Goal: Task Accomplishment & Management: Manage account settings

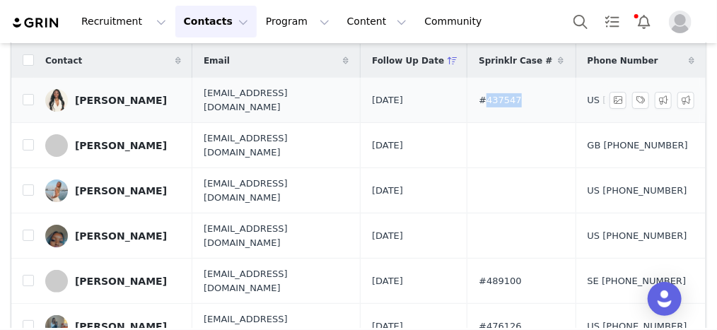
drag, startPoint x: 542, startPoint y: 90, endPoint x: 506, endPoint y: 100, distance: 37.4
click at [506, 100] on td "#437547" at bounding box center [522, 100] width 108 height 45
copy span "437547"
click at [26, 95] on input "checkbox" at bounding box center [28, 99] width 11 height 11
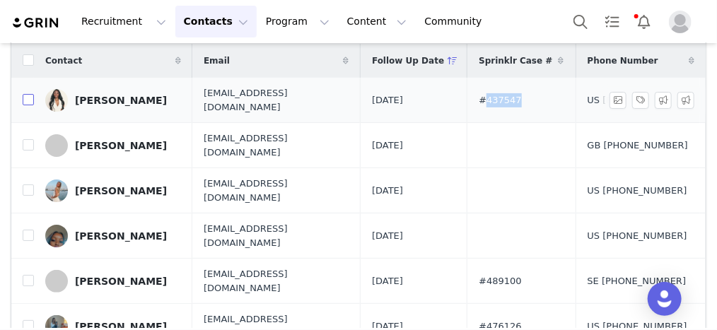
checkbox input "true"
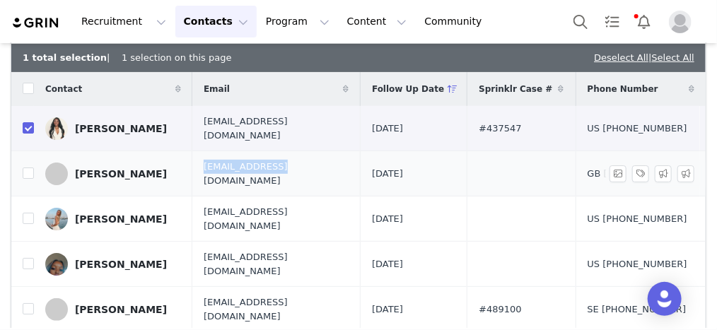
drag, startPoint x: 206, startPoint y: 168, endPoint x: 268, endPoint y: 167, distance: 62.2
click at [268, 167] on span "whitann.england@hotmail.com" at bounding box center [276, 174] width 145 height 28
copy span "whitann.england"
click at [30, 168] on input "checkbox" at bounding box center [28, 173] width 11 height 11
checkbox input "true"
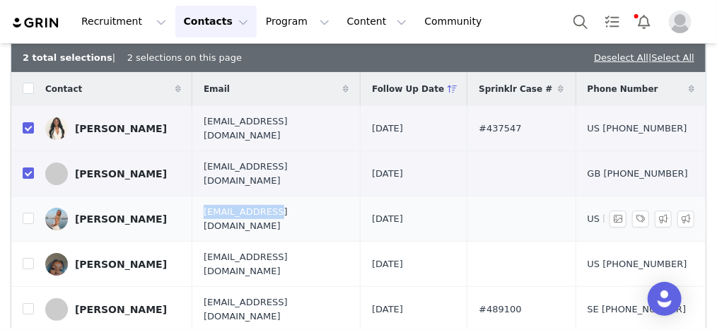
drag, startPoint x: 204, startPoint y: 204, endPoint x: 272, endPoint y: 204, distance: 67.2
click at [272, 204] on td "teaganwendland@gmail.com" at bounding box center [276, 219] width 168 height 45
copy span "teaganwendland"
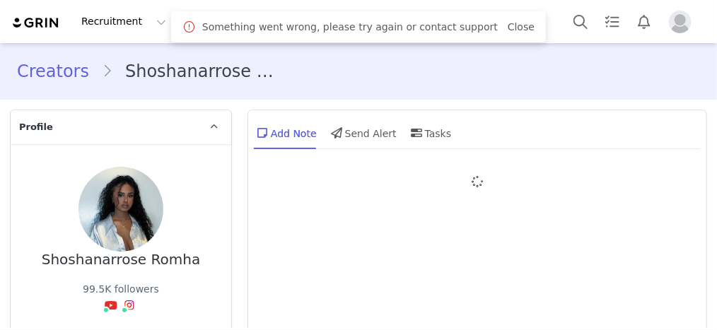
type input "+1 ([GEOGRAPHIC_DATA])"
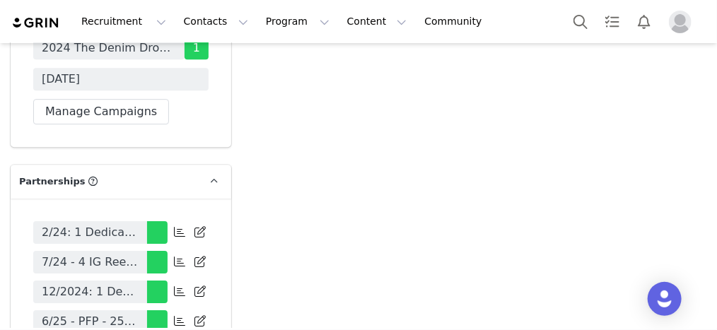
scroll to position [5093, 0]
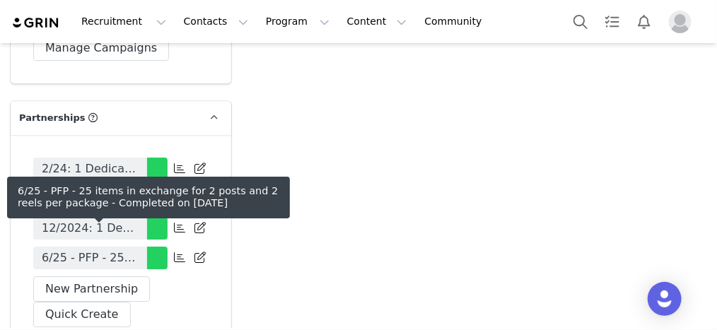
click at [93, 250] on span "6/25 - PFP - 25 items in exchange for 2 posts and 2 reels per package" at bounding box center [90, 258] width 97 height 17
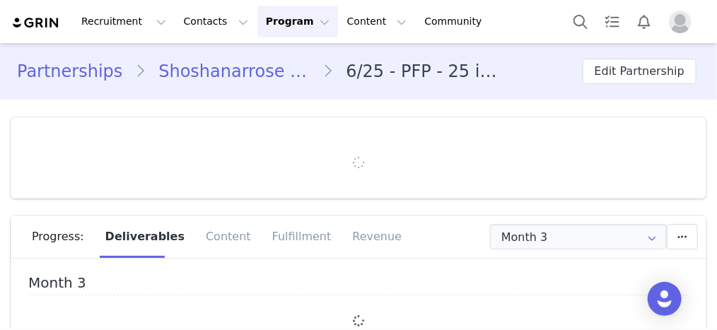
type input "+1 ([GEOGRAPHIC_DATA])"
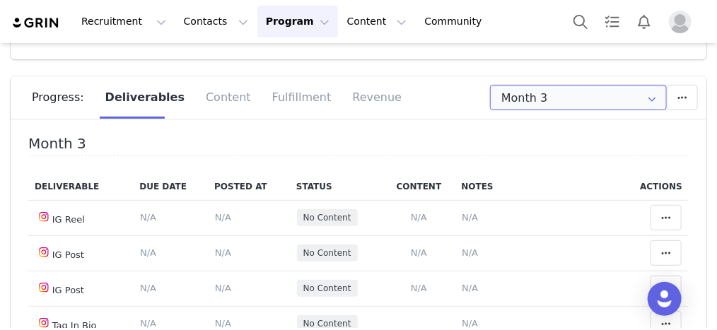
scroll to position [113, 0]
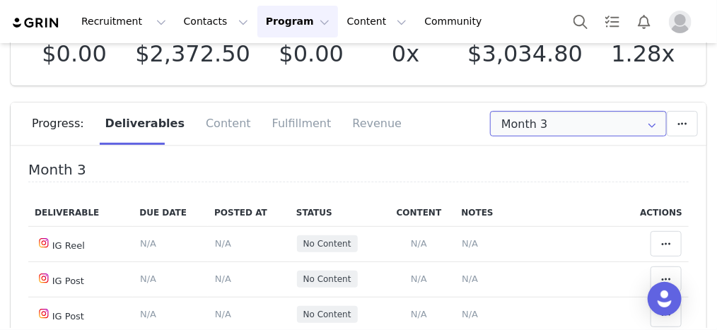
click at [607, 131] on input "Month 3" at bounding box center [578, 123] width 177 height 25
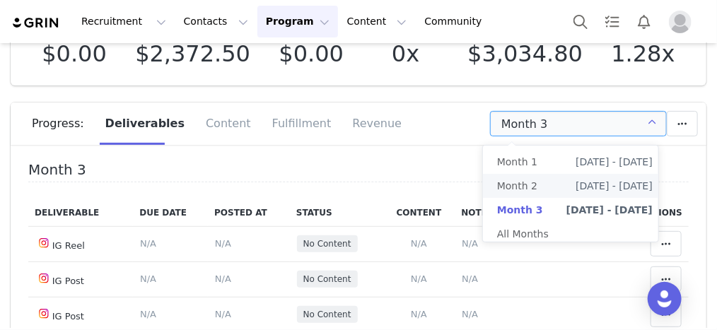
click at [576, 182] on span "Jul 11th - Aug 11th" at bounding box center [614, 186] width 77 height 24
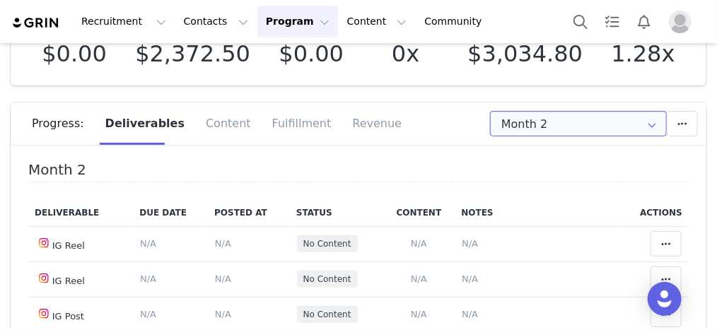
click at [564, 115] on input "Month 2" at bounding box center [578, 123] width 177 height 25
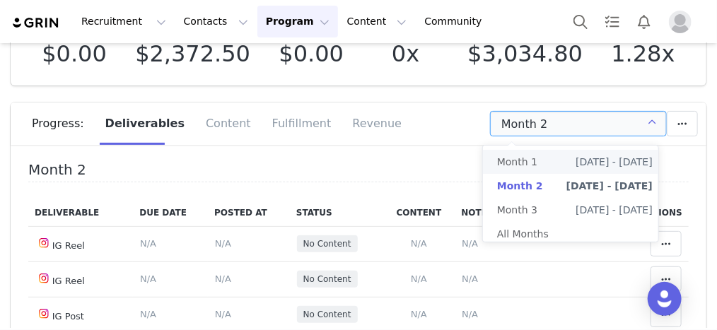
click at [558, 167] on li "Month 1 Jun 11th - Jul 11th" at bounding box center [575, 162] width 184 height 24
type input "Month 1"
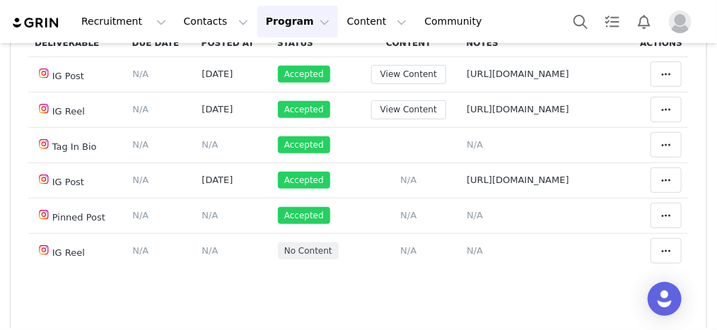
scroll to position [226, 0]
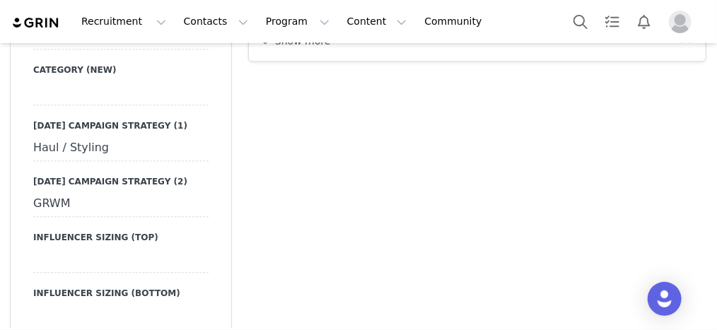
scroll to position [2773, 0]
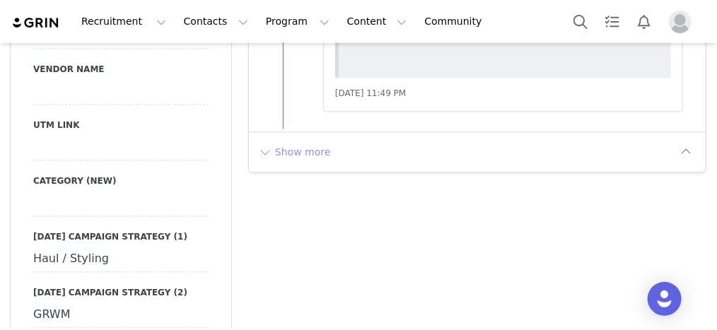
click at [314, 141] on button "Show more" at bounding box center [294, 152] width 74 height 23
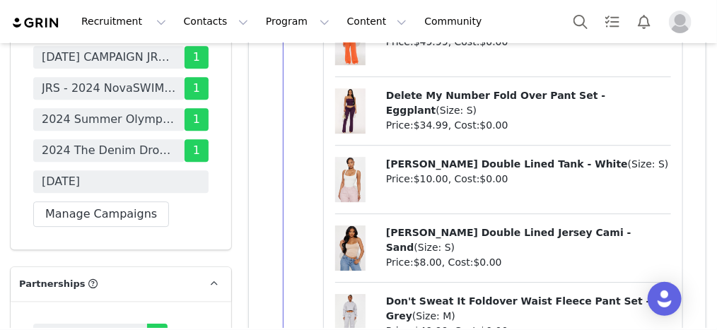
scroll to position [5036, 0]
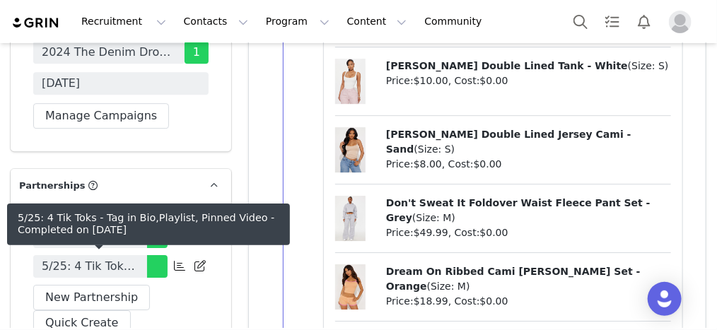
click at [103, 262] on span "5/25: 4 Tik Toks - Tag in Bio,Playlist, Pinned Video" at bounding box center [90, 266] width 97 height 17
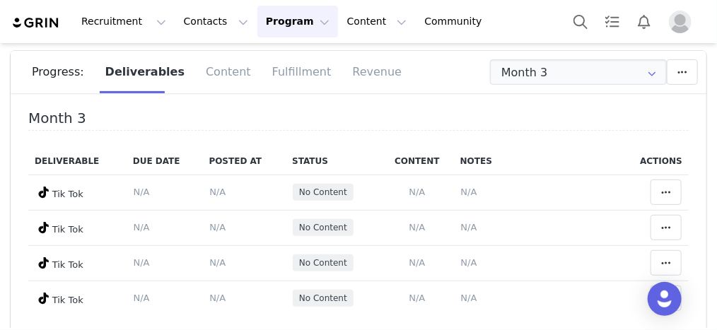
scroll to position [113, 0]
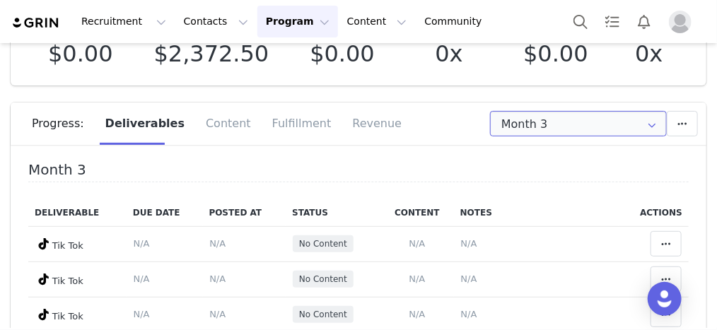
click at [593, 122] on input "Month 3" at bounding box center [578, 123] width 177 height 25
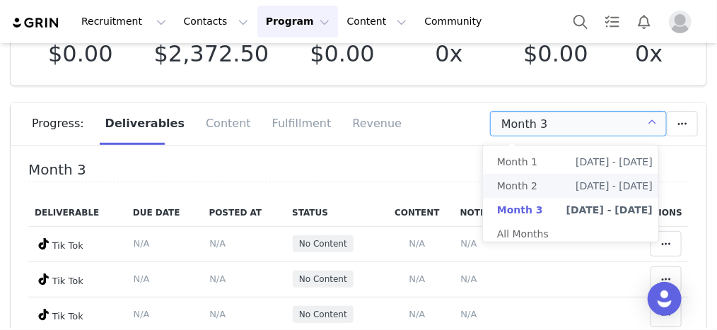
click at [581, 178] on span "Jun 29th - Jul 29th" at bounding box center [614, 186] width 77 height 24
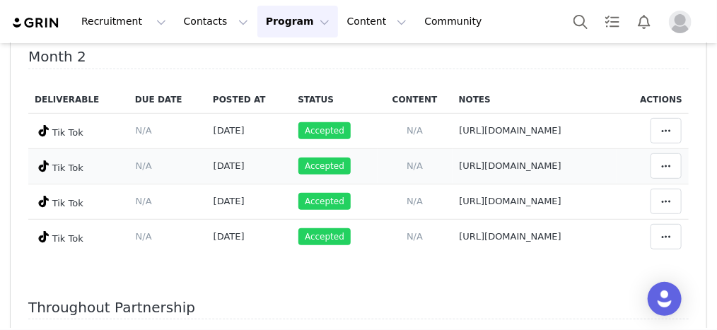
scroll to position [170, 0]
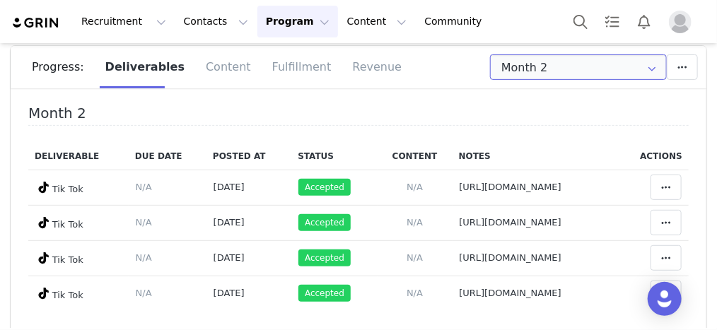
click at [575, 70] on input "Month 2" at bounding box center [578, 66] width 177 height 25
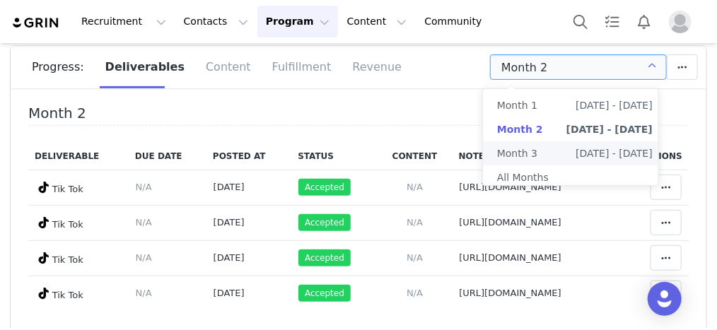
click at [545, 154] on li "Month 3 Jul 29th - Aug 30th" at bounding box center [575, 153] width 184 height 24
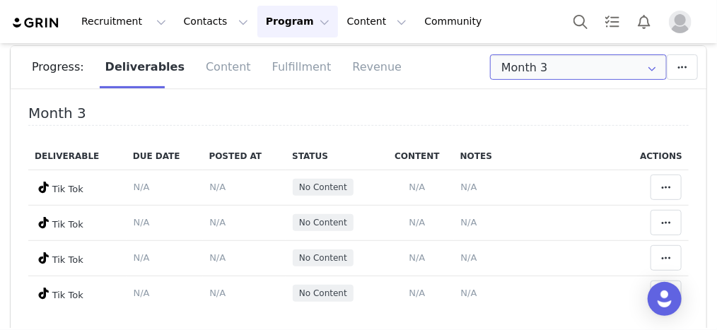
click at [533, 67] on input "Month 3" at bounding box center [578, 66] width 177 height 25
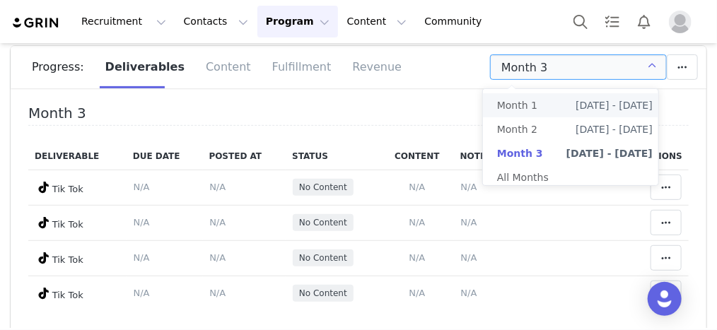
click at [441, 74] on div "Month 3 Add a new deliverable What type of deliverable? Pinned Video Playlist T…" at bounding box center [521, 66] width 354 height 25
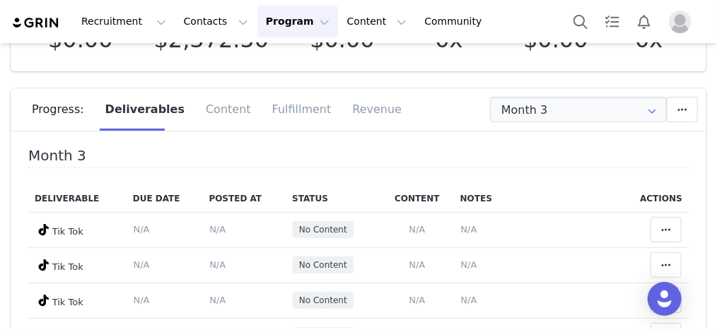
scroll to position [113, 0]
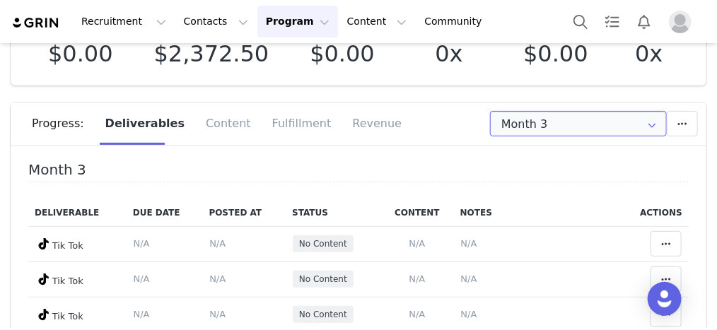
click at [537, 123] on input "Month 3" at bounding box center [578, 123] width 177 height 25
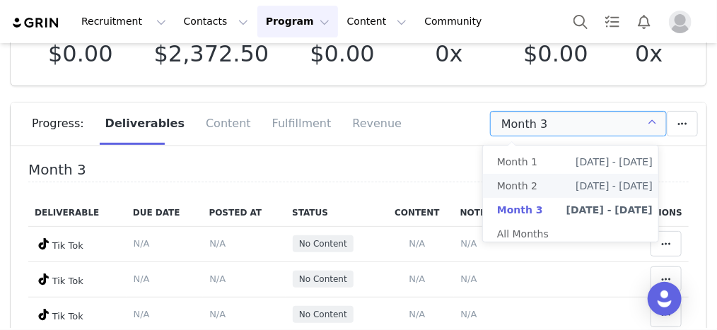
click at [534, 182] on span "Month 2" at bounding box center [517, 186] width 40 height 24
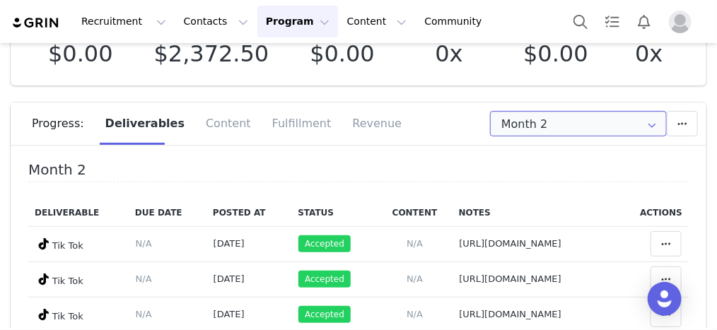
click at [538, 117] on input "Month 2" at bounding box center [578, 123] width 177 height 25
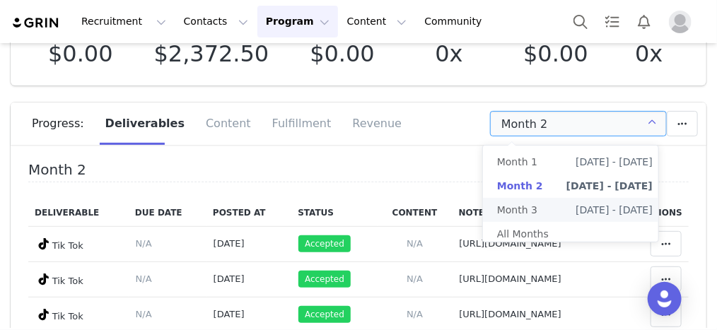
click at [522, 210] on span "Month 3" at bounding box center [517, 210] width 40 height 24
type input "Month 3"
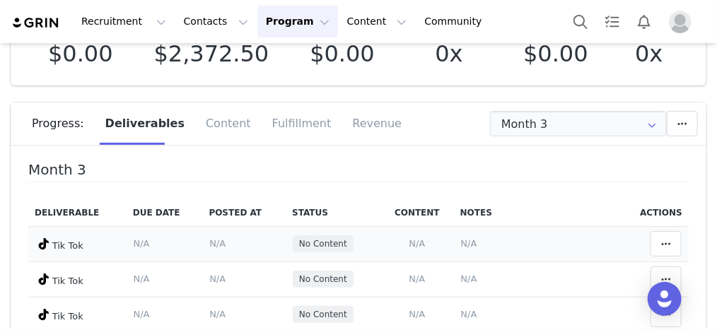
click at [461, 243] on span "N/A" at bounding box center [469, 243] width 16 height 11
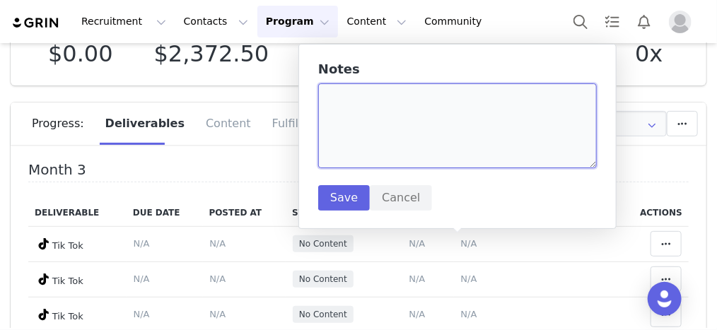
paste textarea "https://www.tiktok.com/@kamariajames_/video/7546613943641410830"
type textarea "https://www.tiktok.com/@kamariajames_/video/7546613943641410830"
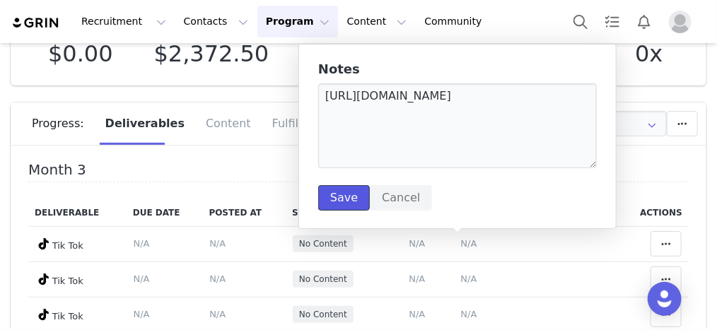
click at [326, 202] on button "Save" at bounding box center [344, 197] width 52 height 25
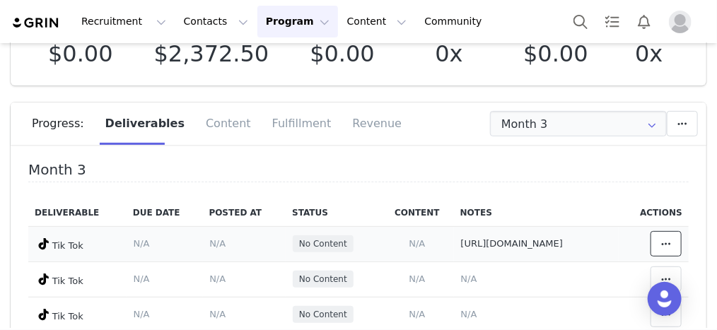
click at [661, 250] on icon at bounding box center [666, 243] width 10 height 11
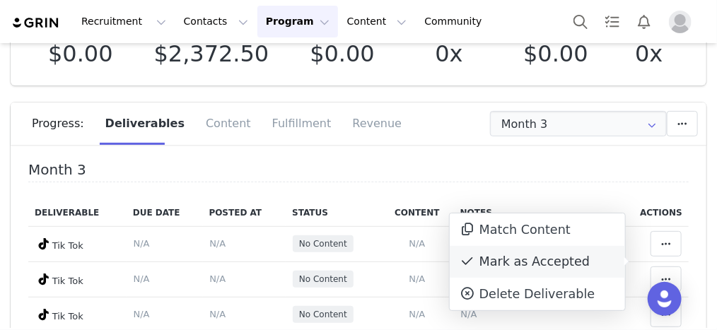
click at [511, 255] on div "Mark as Accepted" at bounding box center [537, 262] width 175 height 33
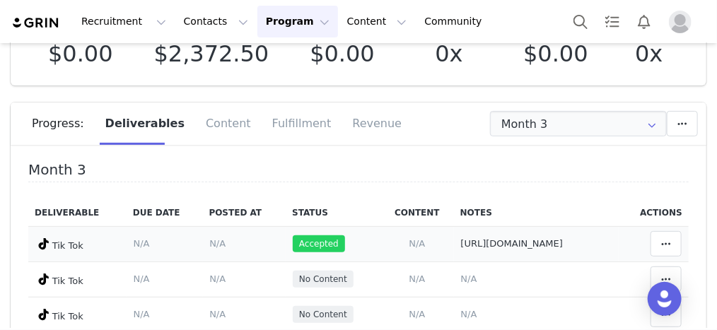
click at [209, 249] on span "N/A" at bounding box center [217, 243] width 16 height 11
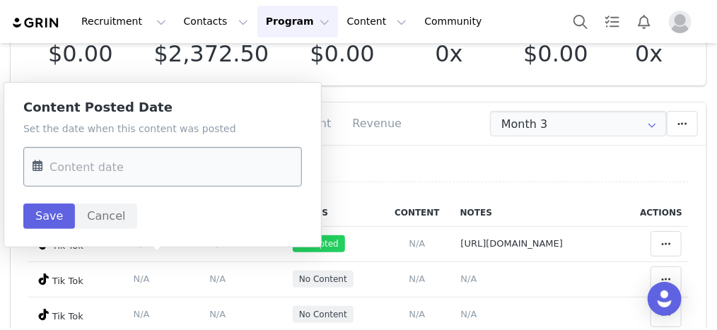
click at [183, 178] on input "text" at bounding box center [162, 167] width 279 height 40
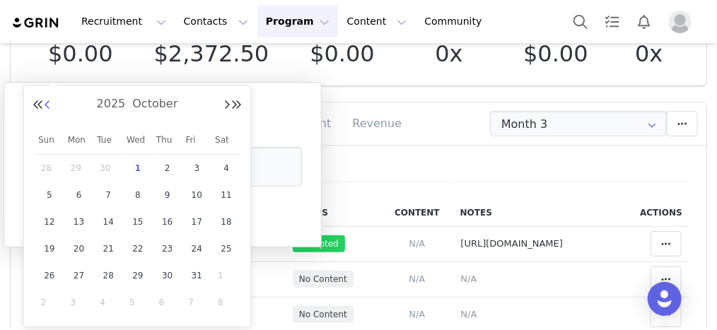
click at [46, 107] on button "Previous Month" at bounding box center [47, 105] width 7 height 11
click at [196, 166] on span "5" at bounding box center [196, 168] width 17 height 17
type input "Sep 05 2025"
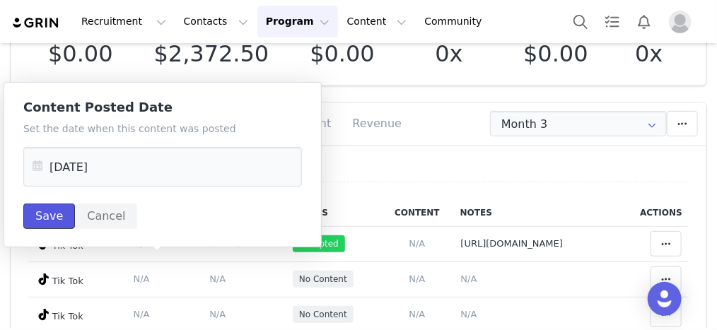
click at [51, 226] on button "Save" at bounding box center [49, 216] width 52 height 25
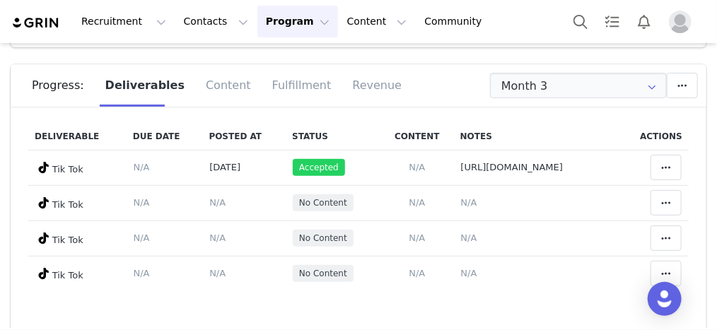
scroll to position [170, 0]
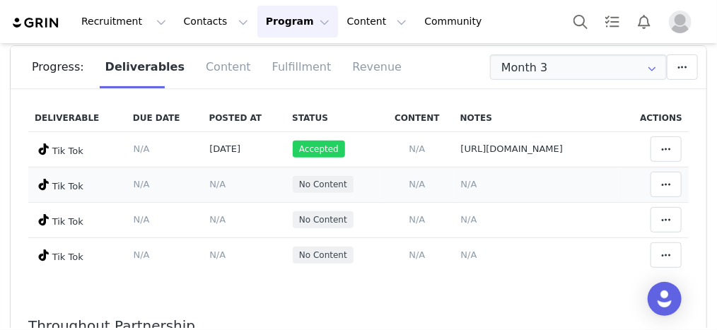
click at [461, 185] on span "N/A" at bounding box center [469, 184] width 16 height 11
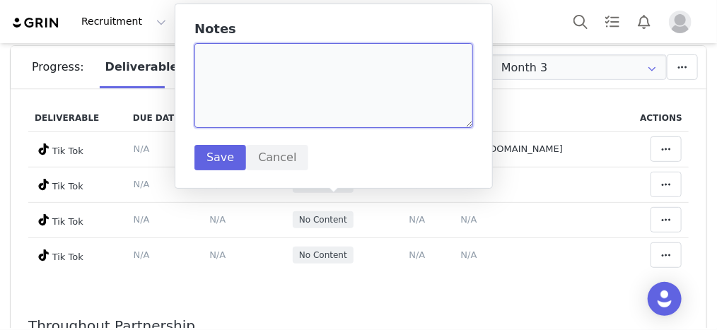
paste textarea "https://www.tiktok.com/@kamariajames_/video/7547548798185229623"
type textarea "https://www.tiktok.com/@kamariajames_/video/7547548798185229623"
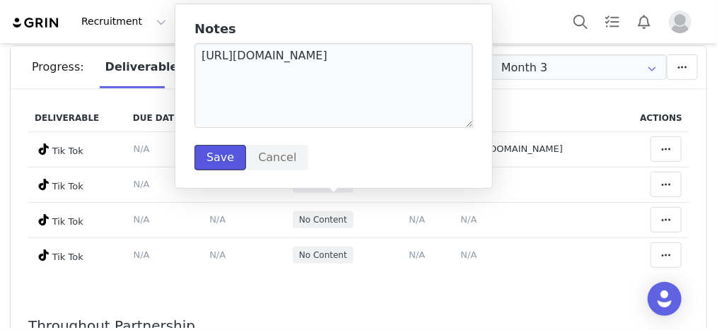
click at [228, 158] on button "Save" at bounding box center [221, 157] width 52 height 25
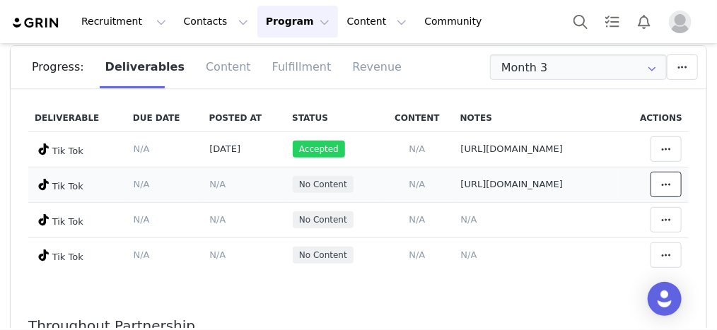
click at [661, 187] on icon at bounding box center [666, 184] width 10 height 11
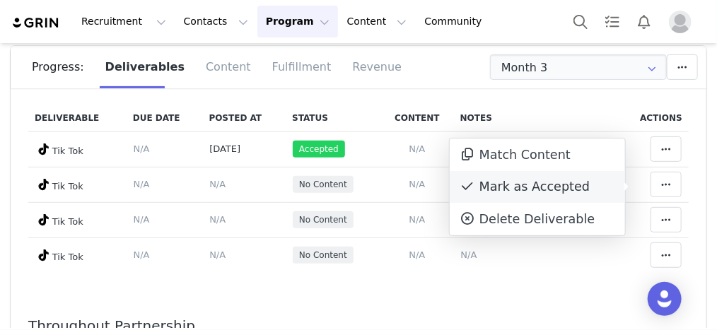
click at [541, 182] on div "Mark as Accepted" at bounding box center [537, 187] width 175 height 33
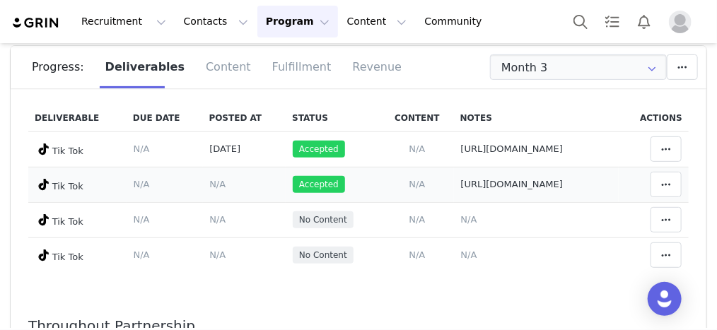
click at [209, 189] on span "N/A" at bounding box center [217, 184] width 16 height 11
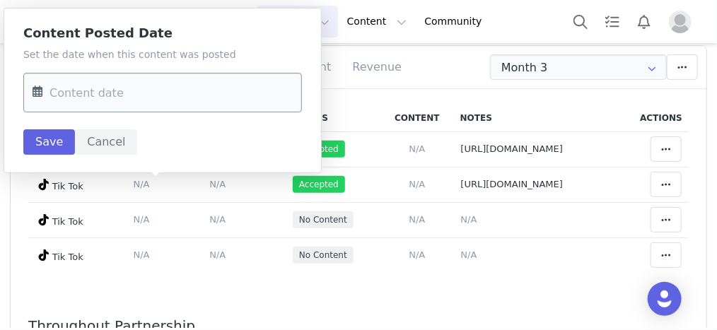
click at [193, 79] on input "text" at bounding box center [162, 93] width 279 height 40
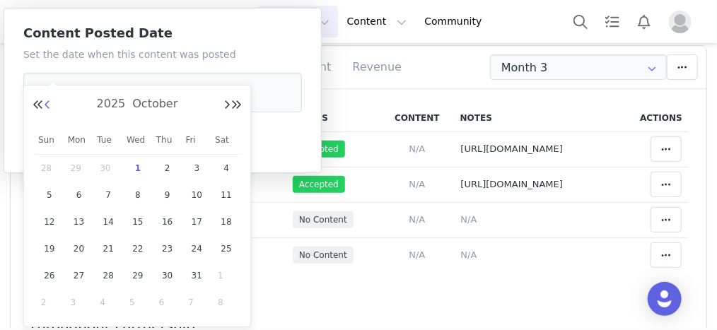
click at [48, 103] on button "Previous Month" at bounding box center [47, 105] width 7 height 11
click at [82, 197] on span "8" at bounding box center [79, 195] width 17 height 17
type input "Sep 08 2025"
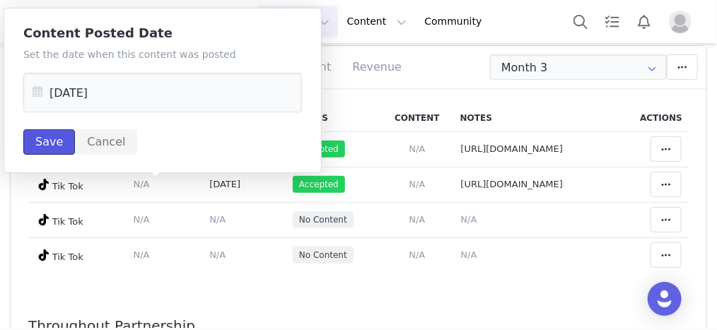
click at [61, 144] on button "Save" at bounding box center [49, 141] width 52 height 25
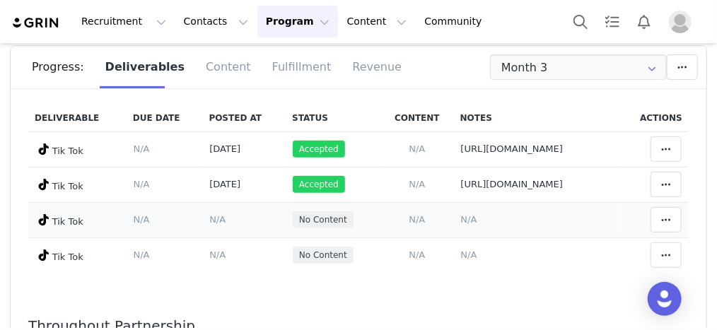
click at [461, 221] on span "N/A" at bounding box center [469, 219] width 16 height 11
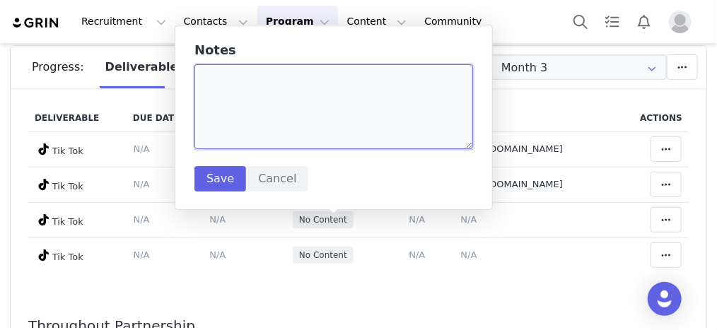
paste textarea "https://www.tiktok.com/@kamariajames_/video/7550376238737673486"
type textarea "https://www.tiktok.com/@kamariajames_/video/7550376238737673486"
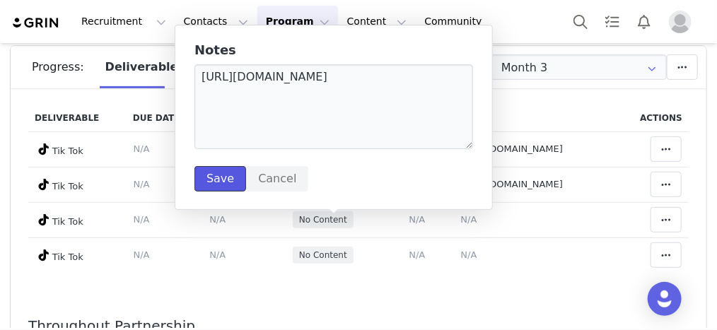
click at [219, 184] on button "Save" at bounding box center [221, 178] width 52 height 25
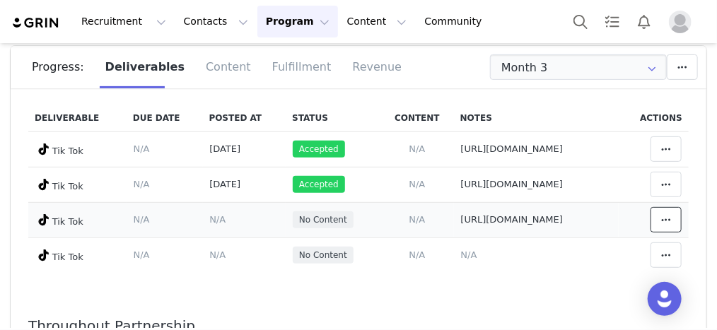
click at [658, 217] on span at bounding box center [666, 219] width 17 height 17
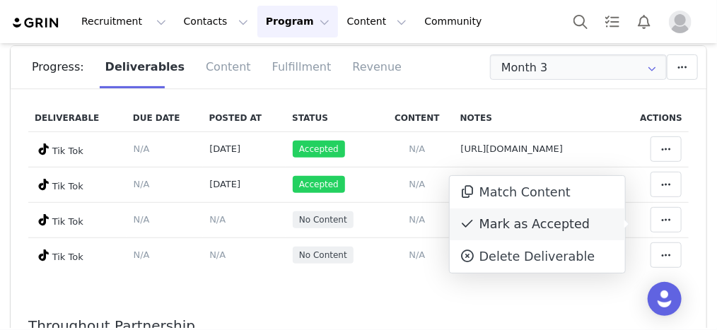
click at [503, 224] on div "Mark as Accepted" at bounding box center [537, 225] width 175 height 33
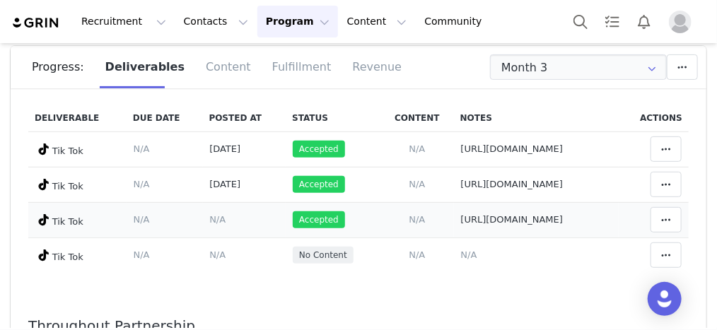
click at [209, 225] on span "N/A" at bounding box center [217, 219] width 16 height 11
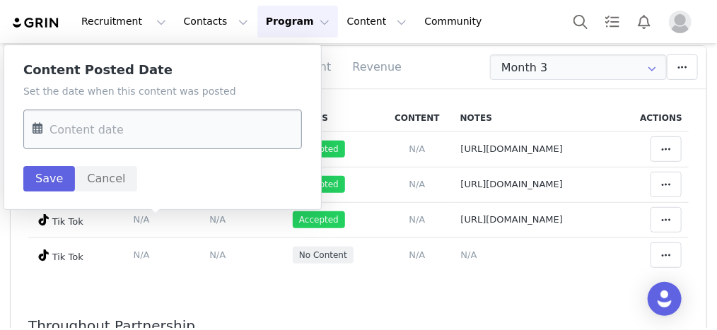
click at [127, 125] on input "text" at bounding box center [162, 130] width 279 height 40
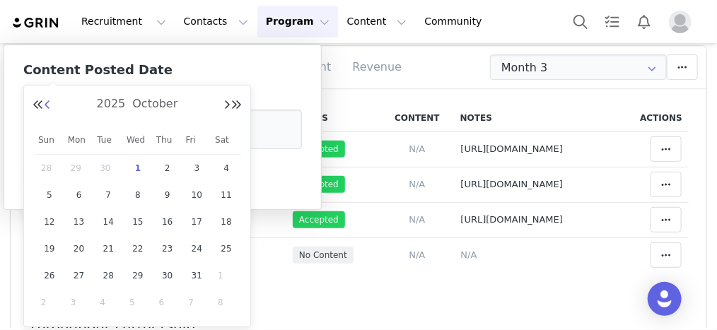
click at [48, 103] on button "Previous Month" at bounding box center [47, 105] width 7 height 11
click at [86, 226] on div "15" at bounding box center [79, 221] width 30 height 21
type input "Sep 15 2025"
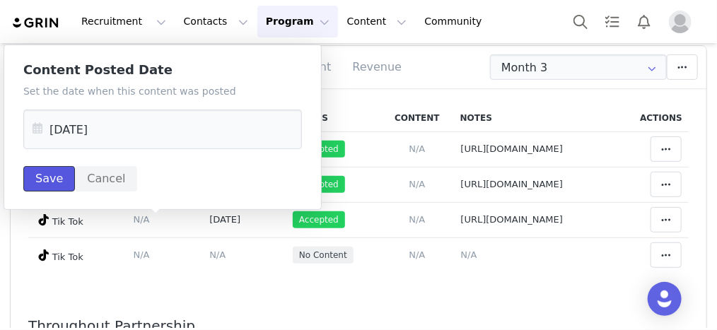
click at [58, 180] on button "Save" at bounding box center [49, 178] width 52 height 25
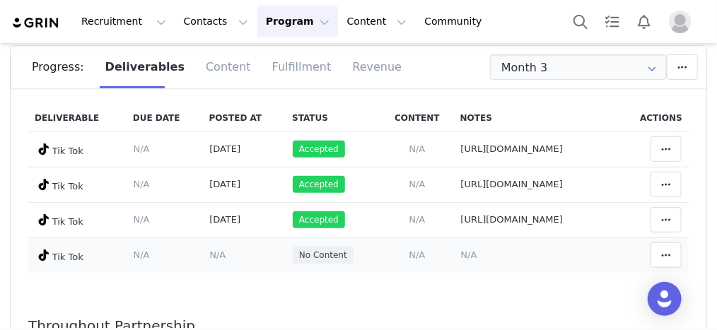
click at [454, 260] on td "Notes Save Cancel N/A" at bounding box center [537, 255] width 166 height 35
click at [461, 260] on span "N/A" at bounding box center [469, 255] width 16 height 11
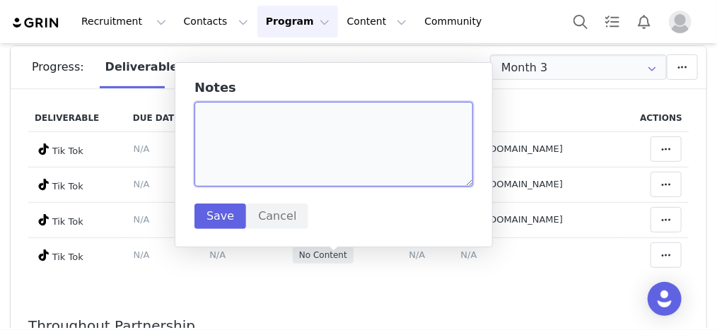
click at [359, 151] on textarea at bounding box center [334, 144] width 279 height 85
paste textarea "https://www.tiktok.com/@kamariajames_/video/7555569421259902263"
type textarea "https://www.tiktok.com/@kamariajames_/video/7555569421259902263"
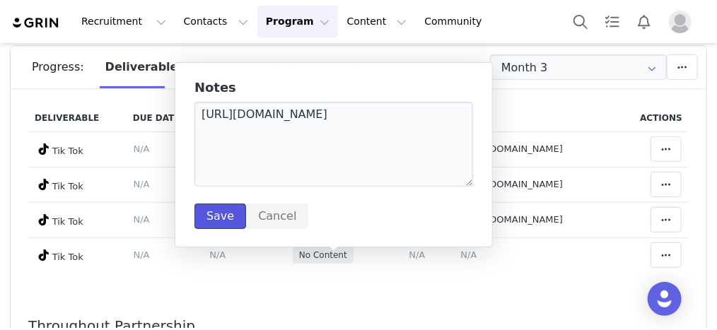
click at [199, 204] on button "Save" at bounding box center [221, 216] width 52 height 25
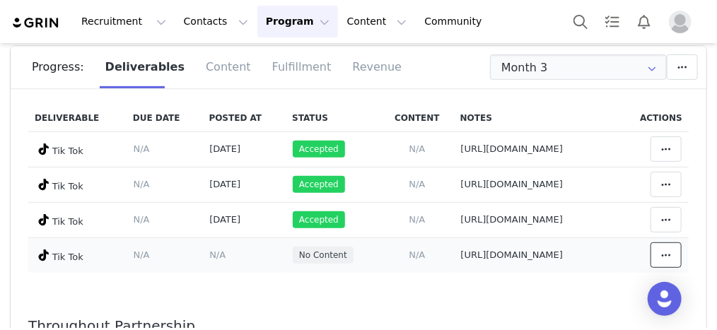
click at [661, 260] on icon at bounding box center [666, 255] width 10 height 11
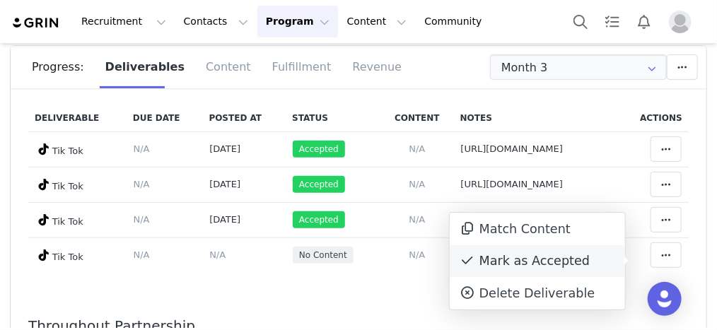
click at [555, 254] on div "Mark as Accepted" at bounding box center [537, 261] width 175 height 33
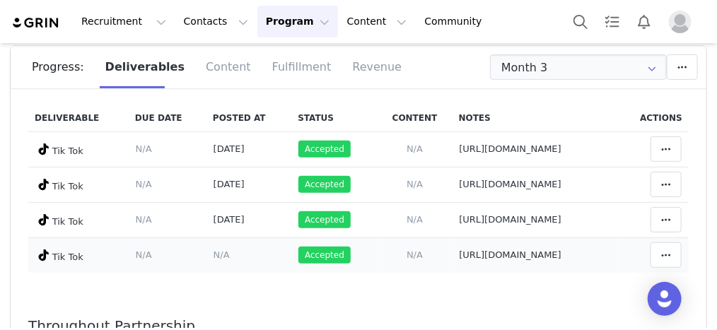
click at [214, 259] on span "N/A" at bounding box center [222, 255] width 16 height 11
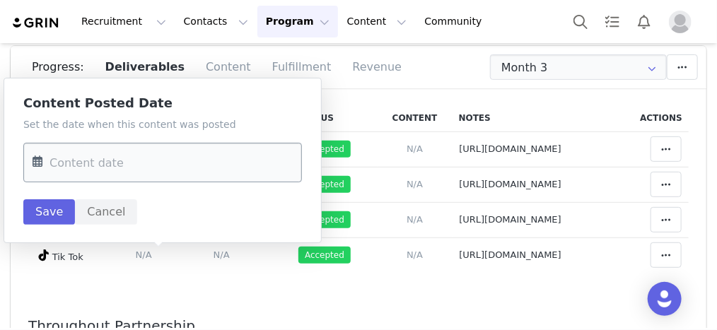
click at [168, 169] on input "text" at bounding box center [162, 163] width 279 height 40
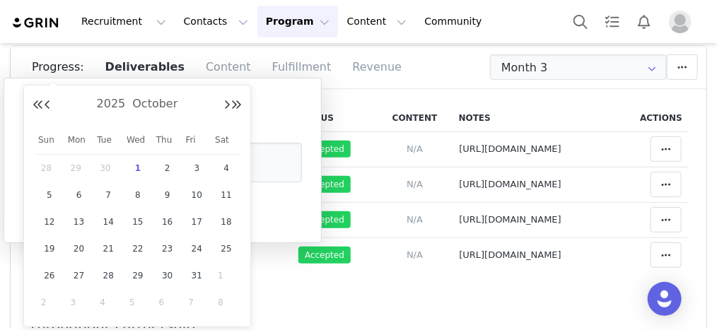
click at [80, 167] on span "29" at bounding box center [79, 168] width 17 height 17
type input "Sep 29 2025"
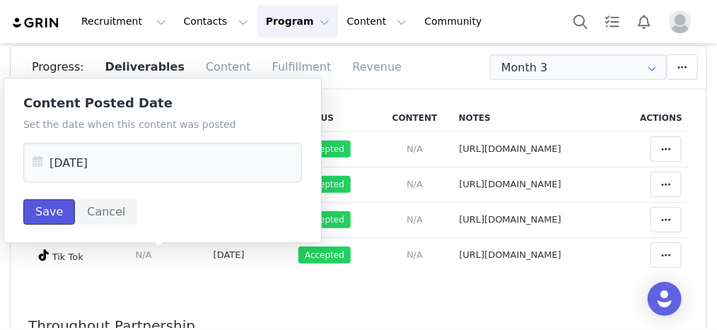
click at [57, 214] on button "Save" at bounding box center [49, 211] width 52 height 25
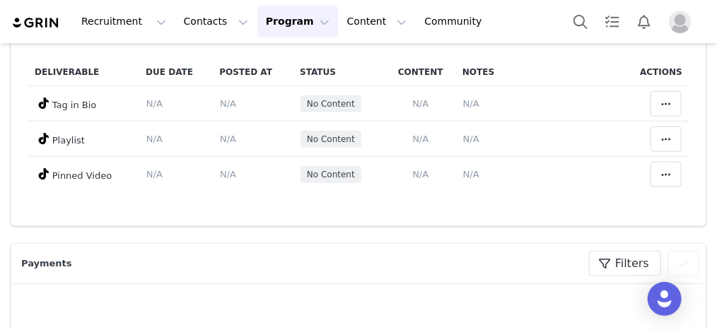
scroll to position [509, 0]
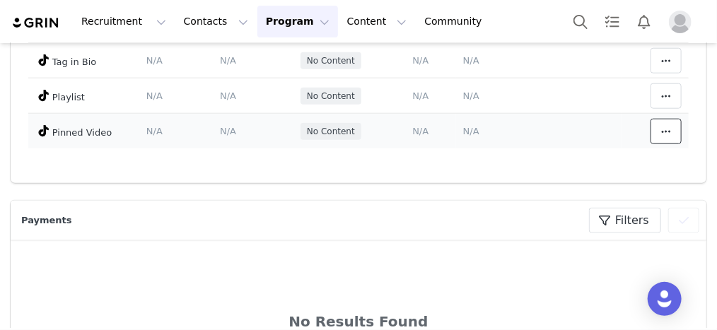
click at [658, 137] on span at bounding box center [666, 131] width 17 height 17
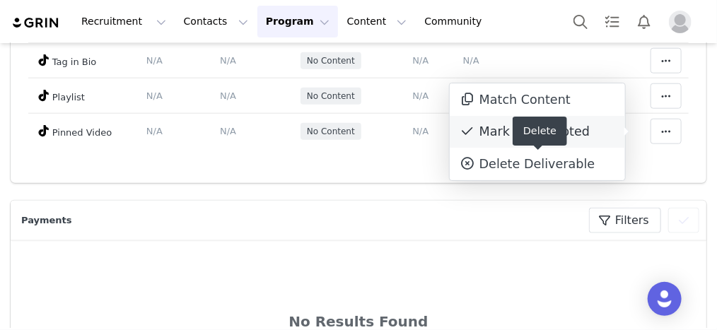
click at [564, 134] on div "Mark as Accepted" at bounding box center [537, 132] width 175 height 33
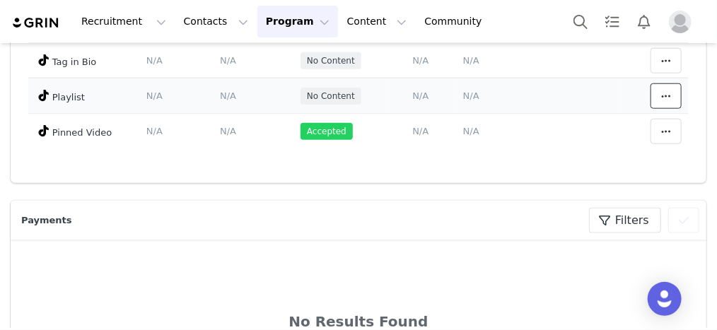
click at [658, 88] on span at bounding box center [666, 96] width 17 height 17
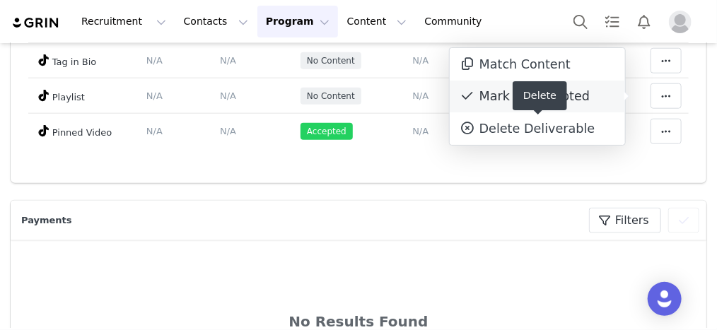
click at [505, 94] on div "Mark as Accepted" at bounding box center [537, 97] width 175 height 33
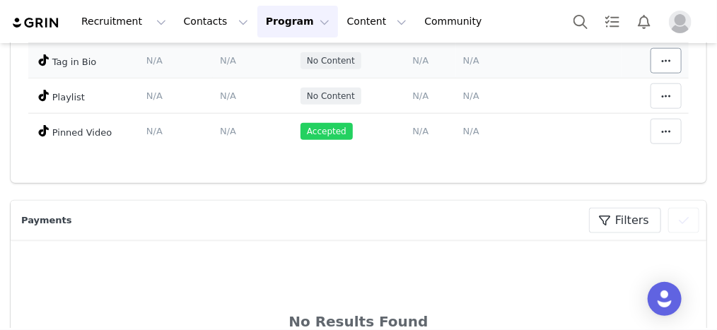
click at [632, 69] on td "Match Content Mark as Accepted Delete Deliverable This will unlink any content,…" at bounding box center [655, 60] width 67 height 35
click at [658, 66] on span at bounding box center [666, 60] width 17 height 17
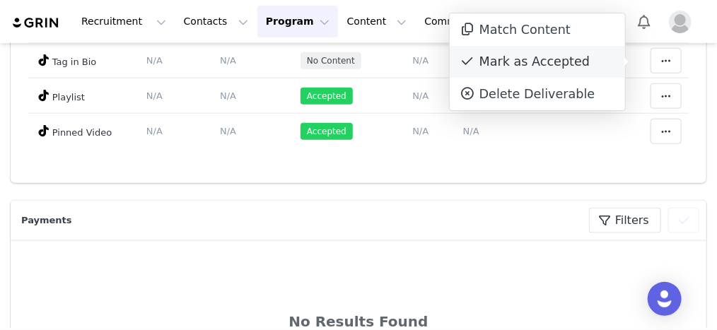
click at [491, 57] on div "Mark as Accepted" at bounding box center [537, 62] width 175 height 33
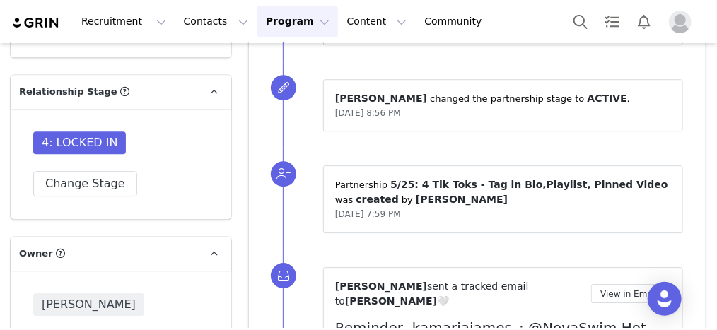
scroll to position [1188, 0]
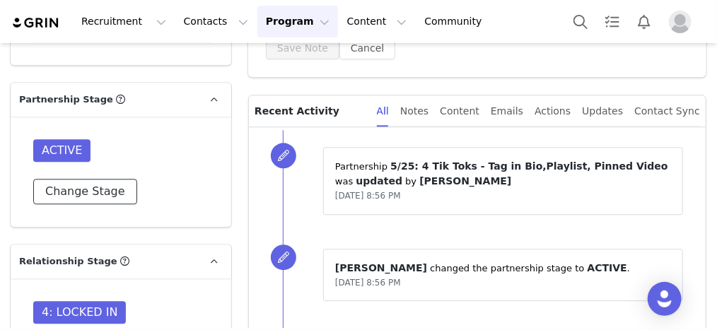
click at [117, 179] on button "Change Stage" at bounding box center [85, 191] width 104 height 25
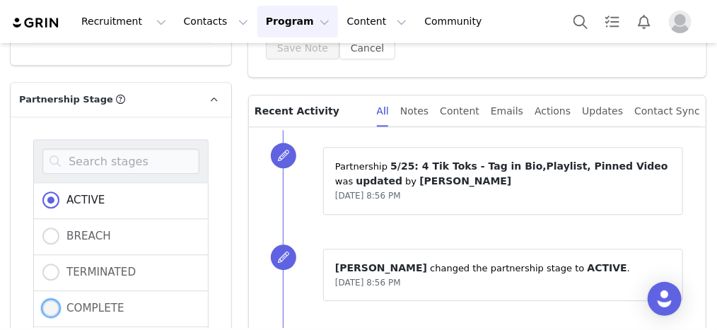
click at [95, 302] on span "COMPLETE" at bounding box center [91, 308] width 65 height 13
click at [59, 300] on input "COMPLETE" at bounding box center [50, 309] width 17 height 18
radio input "true"
radio input "false"
radio input "true"
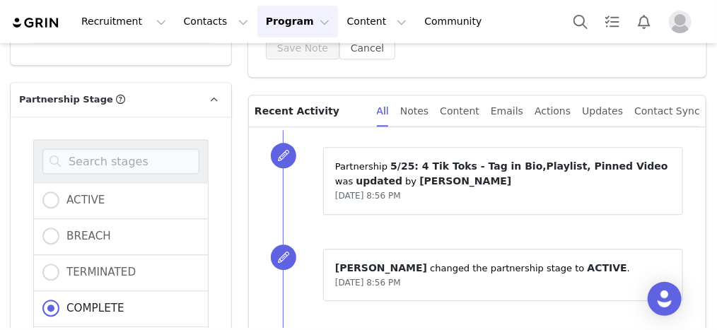
scroll to position [1301, 0]
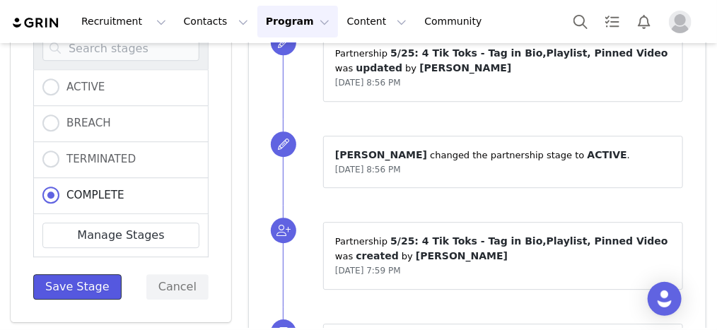
click at [91, 274] on button "Save Stage" at bounding box center [77, 286] width 88 height 25
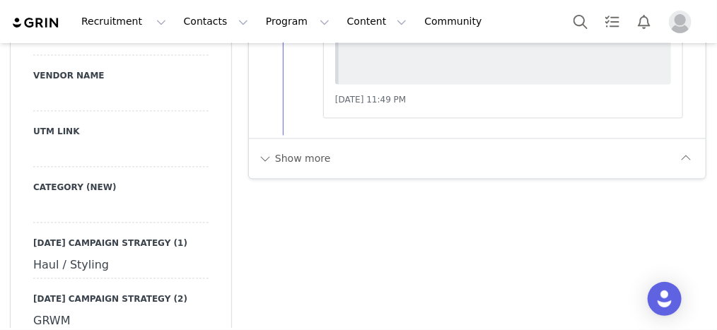
scroll to position [2660, 0]
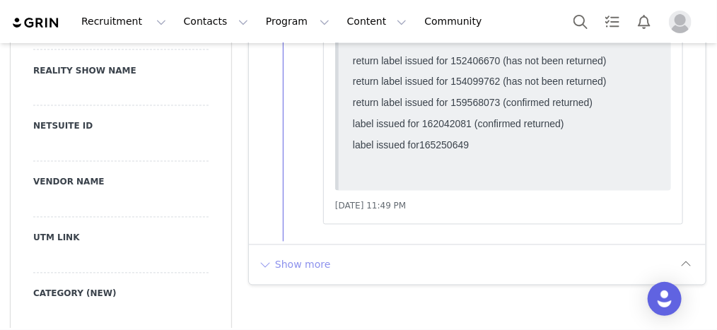
click at [271, 254] on button "Show more" at bounding box center [294, 265] width 74 height 23
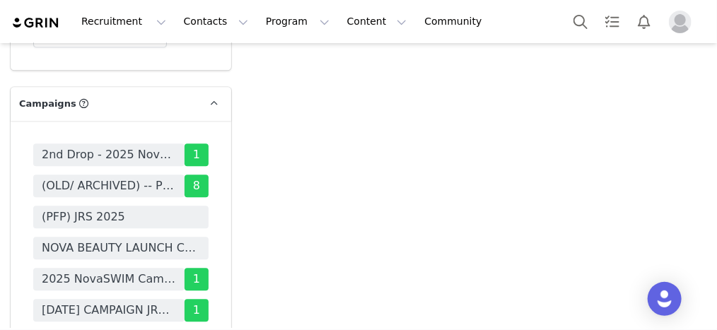
scroll to position [4923, 0]
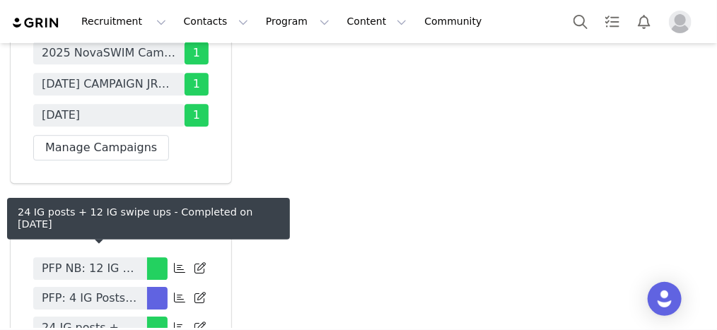
click at [61, 320] on span "24 IG posts + 12 IG swipe ups" at bounding box center [90, 328] width 97 height 17
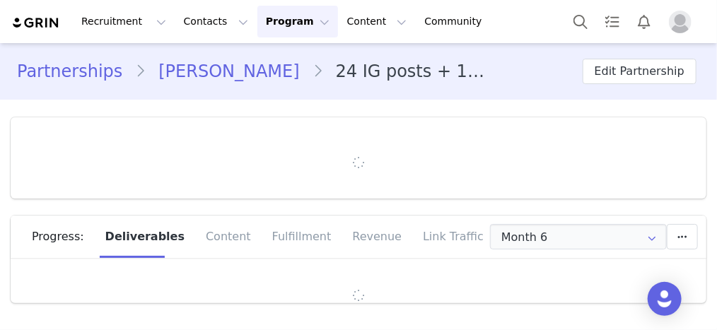
type input "+1 ([GEOGRAPHIC_DATA])"
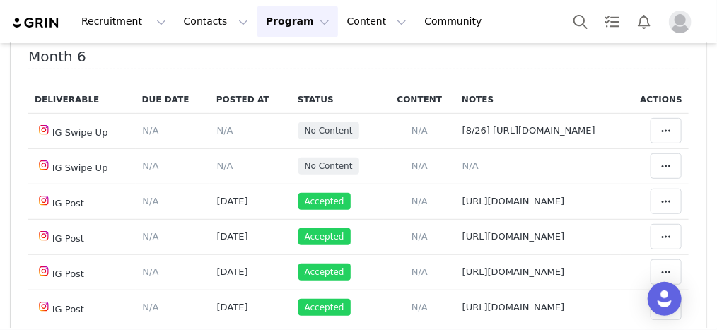
scroll to position [283, 0]
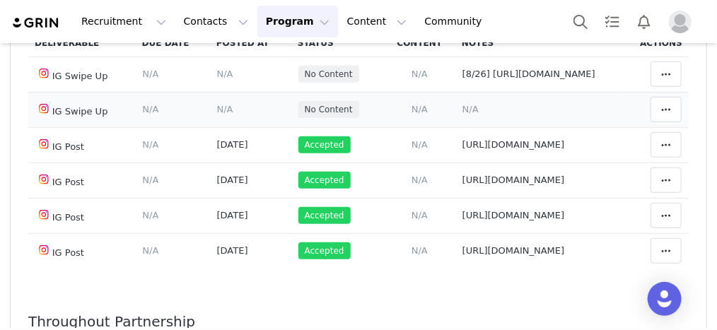
click at [463, 115] on span "N/A" at bounding box center [471, 109] width 16 height 11
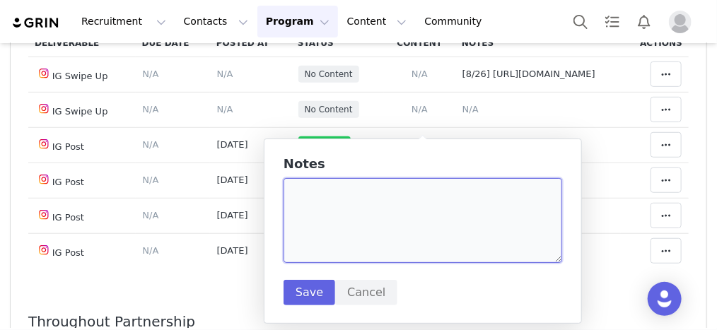
paste textarea "[URL][DOMAIN_NAME]"
type textarea "[URL][DOMAIN_NAME]"
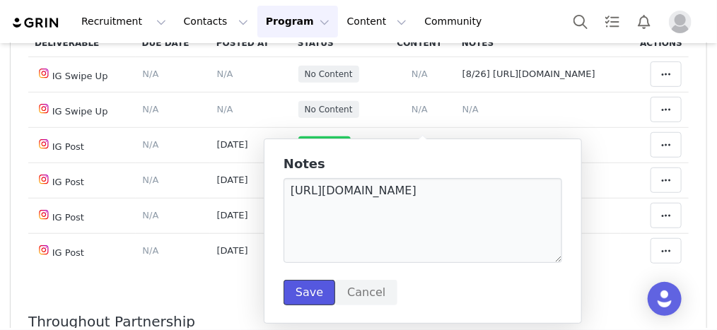
click at [304, 303] on button "Save" at bounding box center [310, 292] width 52 height 25
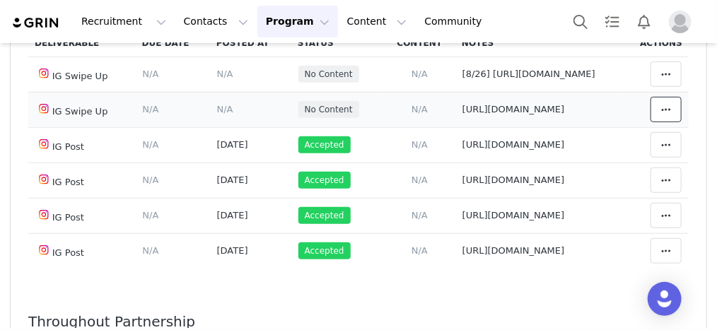
click at [651, 122] on button at bounding box center [666, 109] width 31 height 25
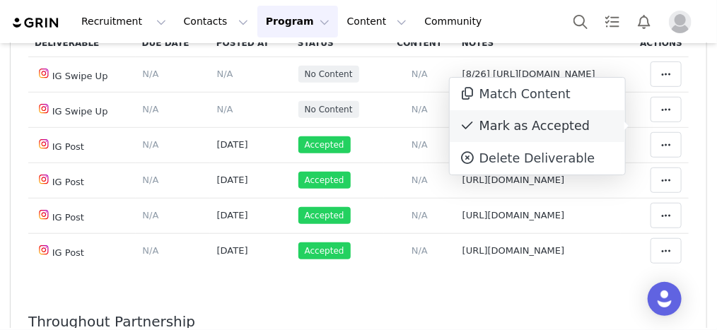
click at [482, 134] on div "Mark as Accepted" at bounding box center [537, 126] width 175 height 33
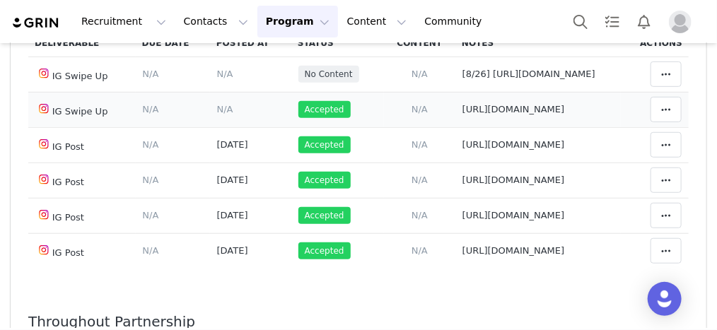
click at [217, 115] on span "N/A" at bounding box center [225, 109] width 16 height 11
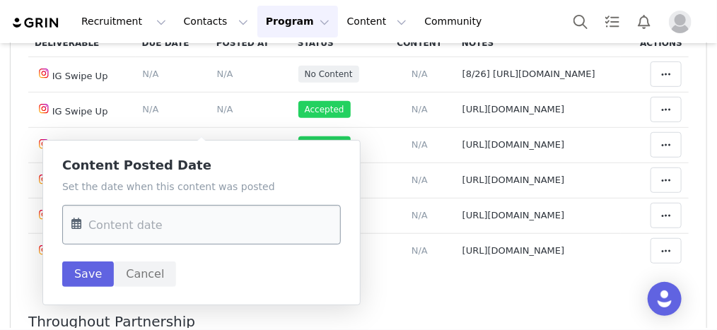
click at [179, 221] on input "text" at bounding box center [201, 225] width 279 height 40
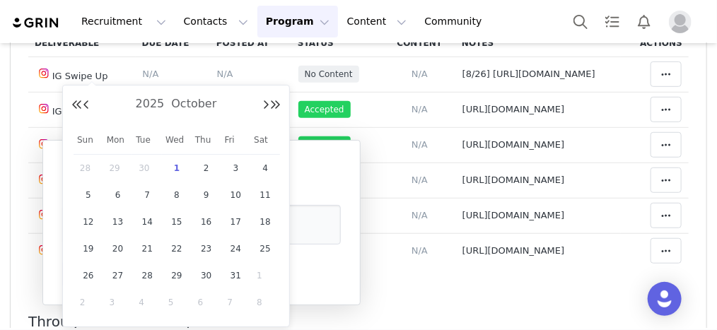
click at [90, 171] on span "28" at bounding box center [88, 168] width 17 height 17
type input "Sep 28 2025"
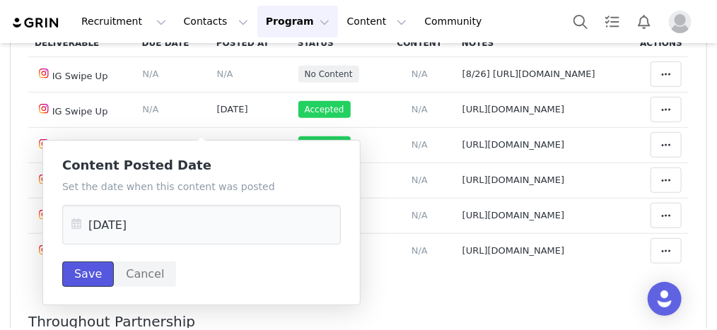
click at [82, 273] on button "Save" at bounding box center [88, 274] width 52 height 25
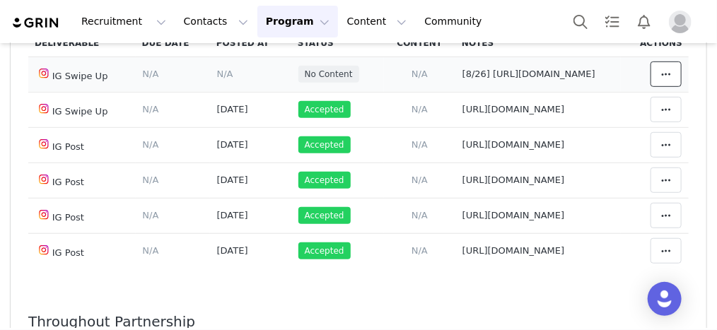
click at [661, 78] on icon at bounding box center [666, 74] width 10 height 11
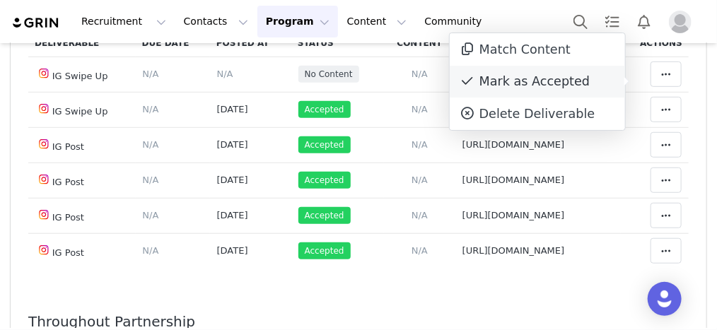
click at [552, 88] on div "Mark as Accepted" at bounding box center [537, 82] width 175 height 33
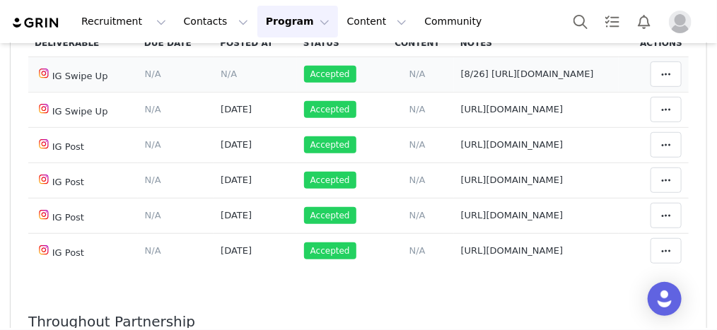
click at [475, 79] on span "[8/26] https://static-resources.creatoriq.com/instagram-stories/thumbs/37078155…" at bounding box center [527, 74] width 133 height 11
type textarea "[8/26] https://static-resources.creatoriq.com/instagram-stories/thumbs/37078155…"
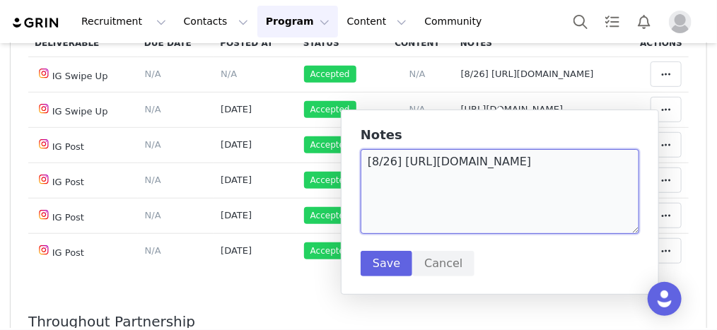
click at [595, 206] on textarea "[8/26] https://static-resources.creatoriq.com/instagram-stories/thumbs/37078155…" at bounding box center [500, 191] width 279 height 85
paste textarea "https://static-resources.creatoriq.com/instagram-stories/thumbs/373051378711278…"
type textarea "[8/26] https://static-resources.creatoriq.com/instagram-stories/thumbs/37078155…"
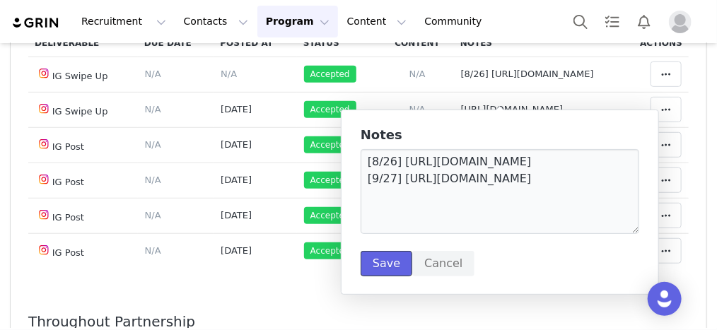
click at [389, 275] on button "Save" at bounding box center [387, 263] width 52 height 25
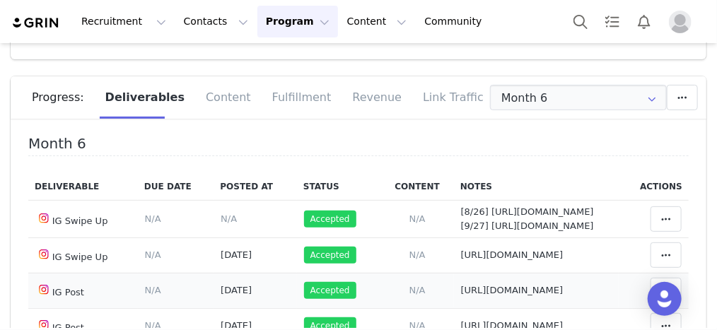
scroll to position [113, 0]
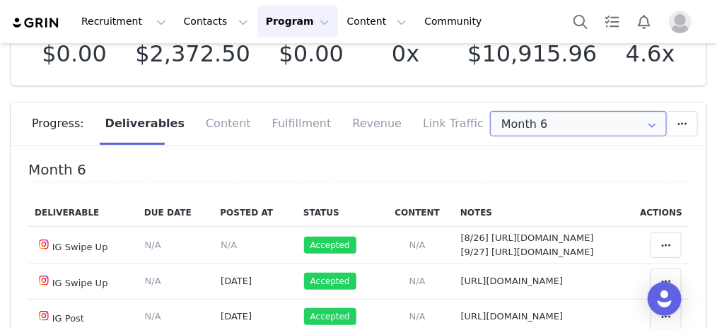
click at [617, 131] on input "Month 6" at bounding box center [578, 123] width 177 height 25
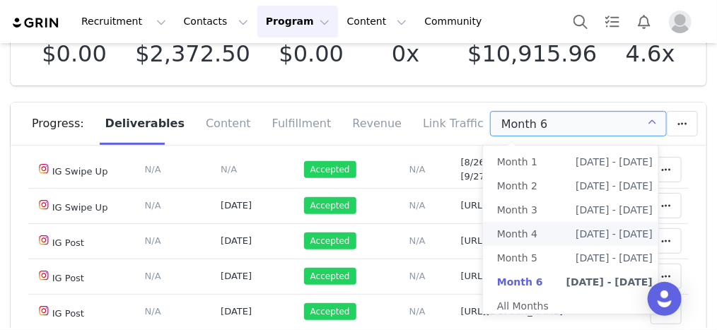
scroll to position [129, 0]
click at [699, 235] on section "Budget $0.00 Spend $2,372.50 Revenue $0.00 Revenue ROI 0x IMV $10,915.96 IMV RO…" at bounding box center [358, 283] width 717 height 593
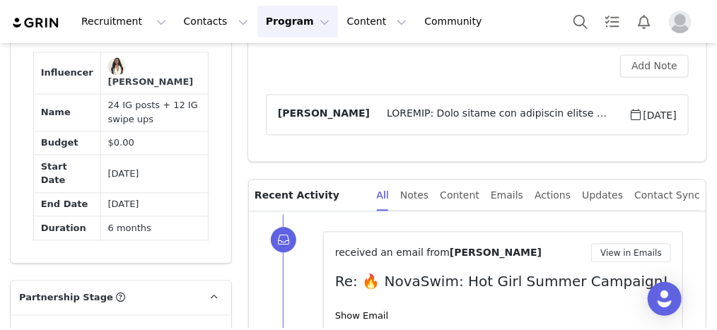
scroll to position [1075, 0]
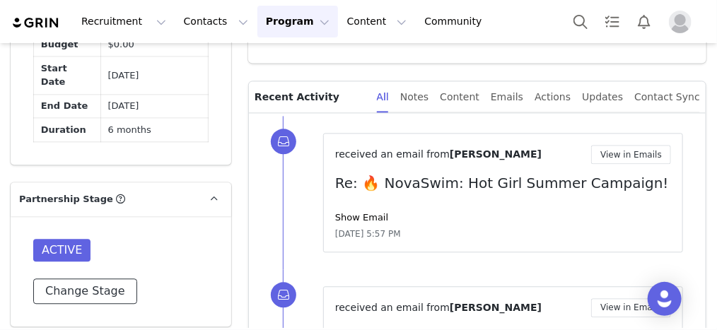
click at [71, 279] on button "Change Stage" at bounding box center [85, 291] width 104 height 25
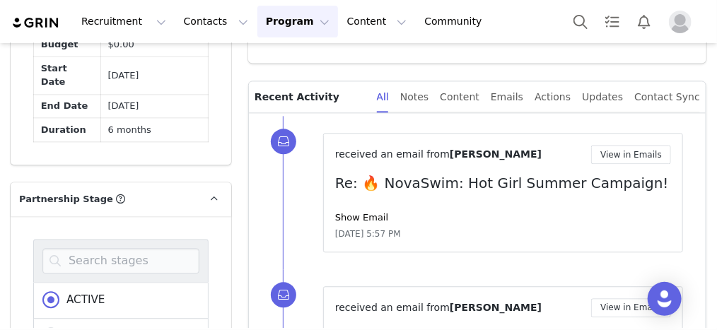
scroll to position [1188, 0]
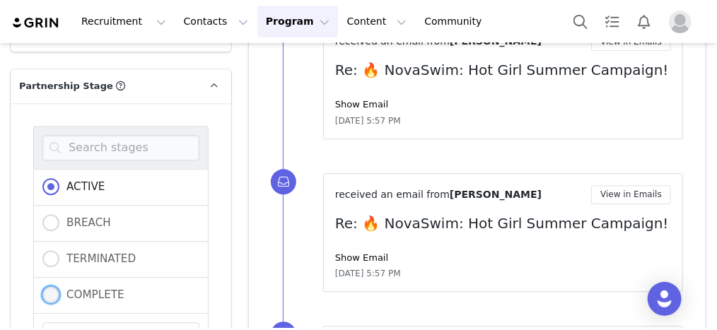
click at [74, 289] on span "COMPLETE" at bounding box center [91, 295] width 65 height 13
click at [59, 286] on input "COMPLETE" at bounding box center [50, 295] width 17 height 18
radio input "true"
radio input "false"
radio input "true"
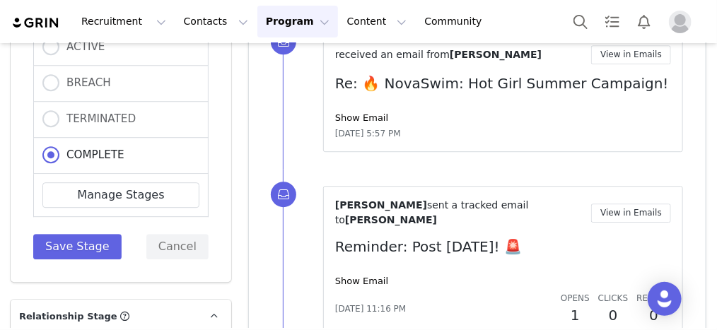
scroll to position [1358, 0]
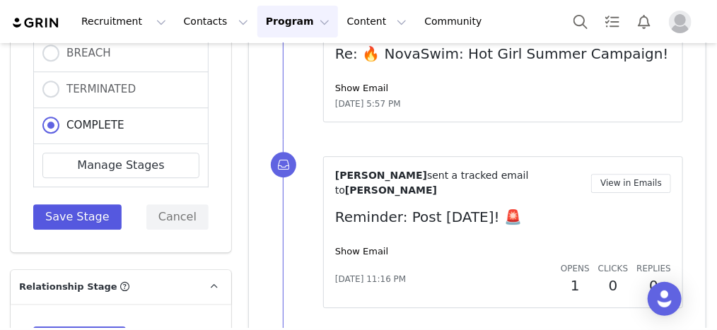
click at [80, 170] on div "ACTIVE BREACH TERMINATED COMPLETE Manage Stages Save Stage Cancel" at bounding box center [120, 93] width 175 height 274
click at [78, 204] on button "Save Stage" at bounding box center [77, 216] width 88 height 25
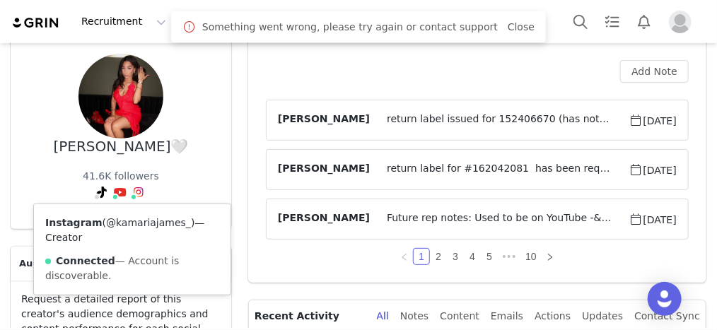
click at [123, 231] on div "Instagram ( @kamariajames_ ) — Creator Connected — Account is discoverable." at bounding box center [132, 249] width 197 height 91
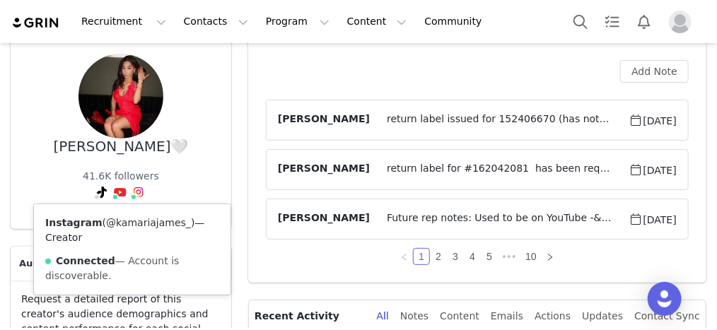
click at [124, 228] on link "@kamariajames_" at bounding box center [148, 222] width 85 height 11
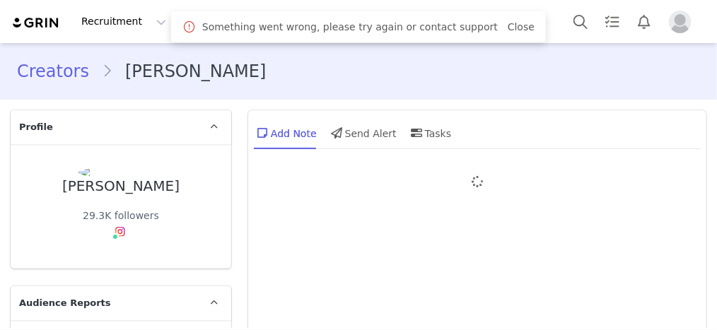
type input "+44 ([GEOGRAPHIC_DATA])"
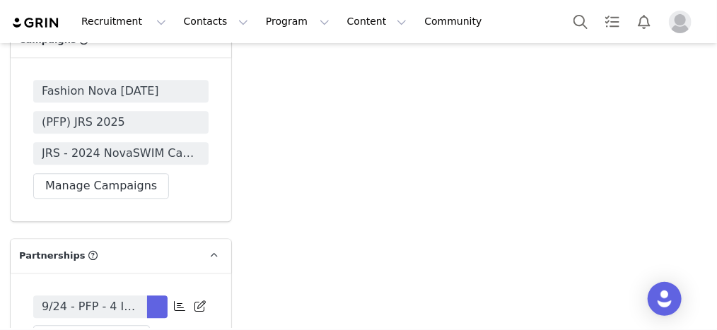
scroll to position [4470, 0]
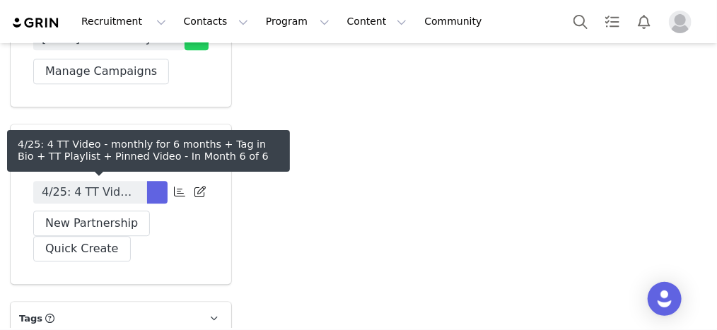
scroll to position [4810, 0]
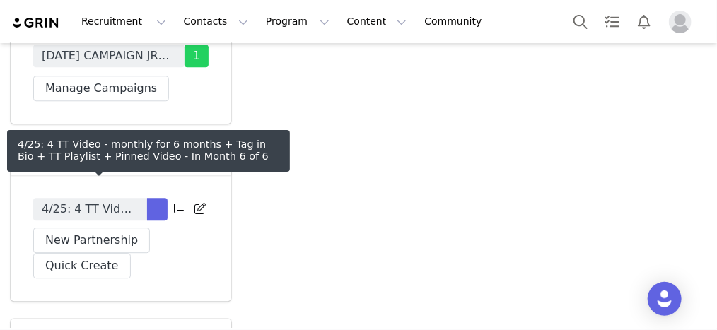
click at [122, 201] on span "4/25: 4 TT Video - monthly for 6 months + Tag in Bio + TT Playlist + Pinned Vid…" at bounding box center [90, 209] width 97 height 17
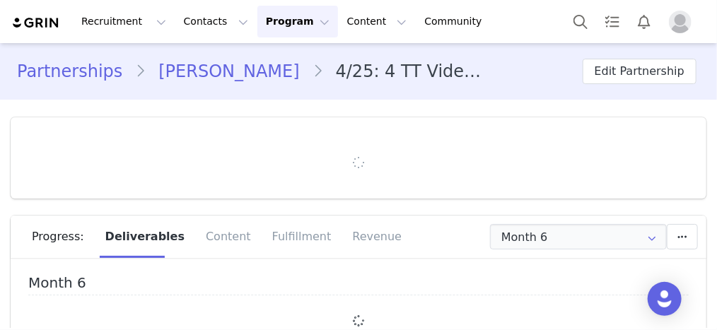
type input "+1 ([GEOGRAPHIC_DATA])"
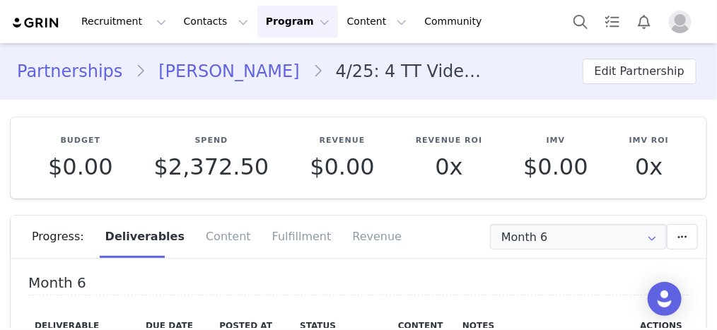
scroll to position [113, 0]
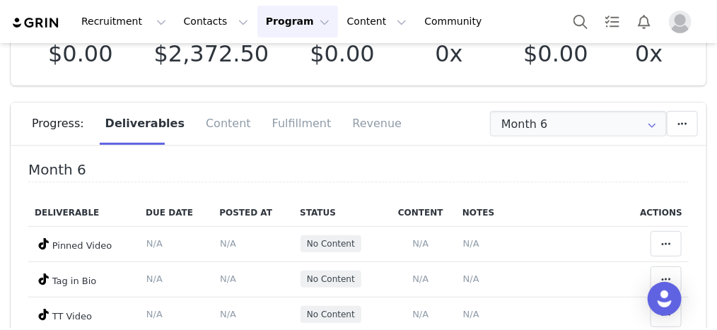
click at [533, 137] on div "Progress: Deliverables Content Fulfillment Revenue" at bounding box center [369, 124] width 675 height 42
click at [535, 131] on input "Month 6" at bounding box center [578, 123] width 177 height 25
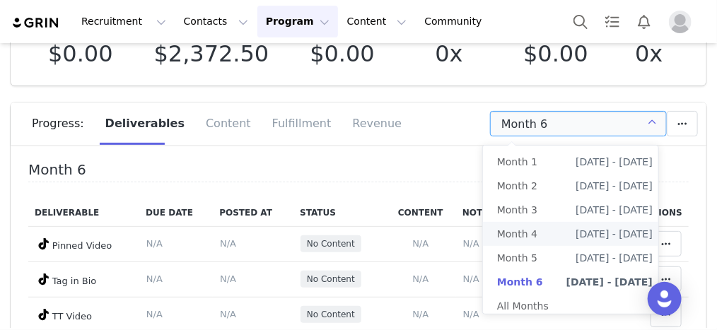
click at [528, 223] on span "Month 4" at bounding box center [517, 234] width 40 height 24
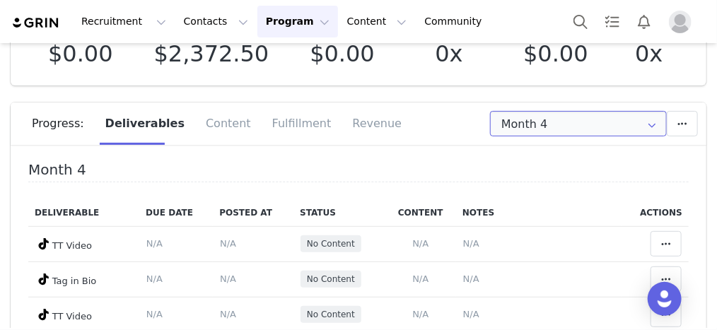
scroll to position [170, 0]
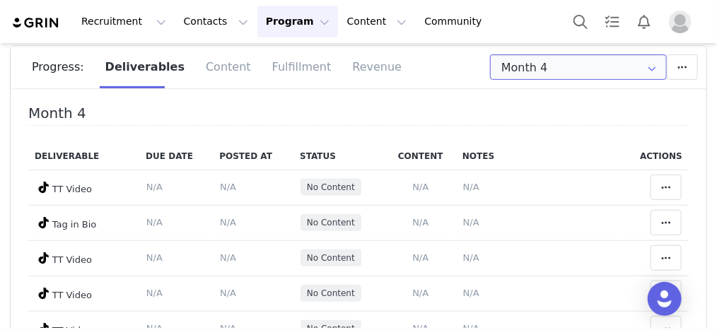
click at [501, 57] on input "Month 4" at bounding box center [578, 66] width 177 height 25
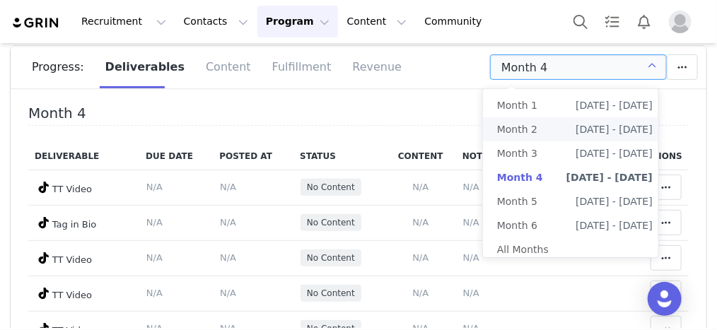
click at [499, 137] on span "Month 2" at bounding box center [517, 129] width 40 height 24
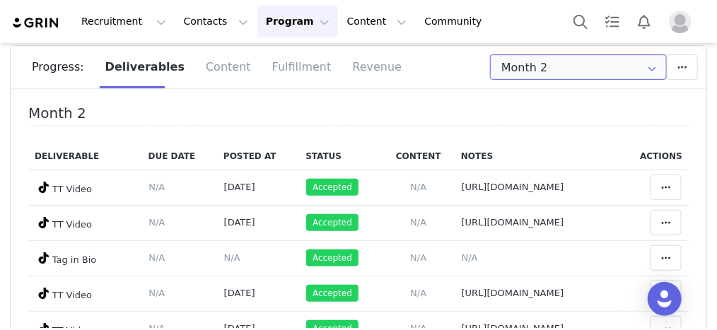
click at [547, 74] on input "Month 2" at bounding box center [578, 66] width 177 height 25
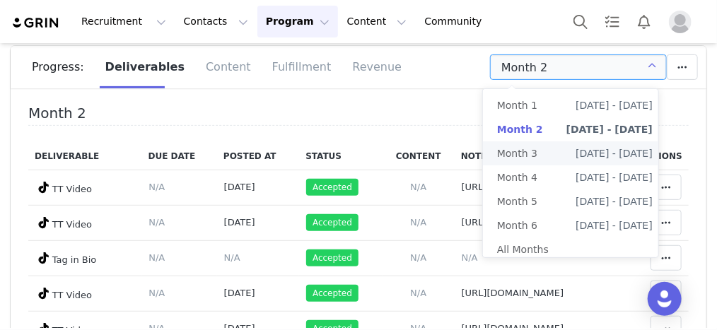
click at [534, 150] on span "Month 3" at bounding box center [517, 153] width 40 height 24
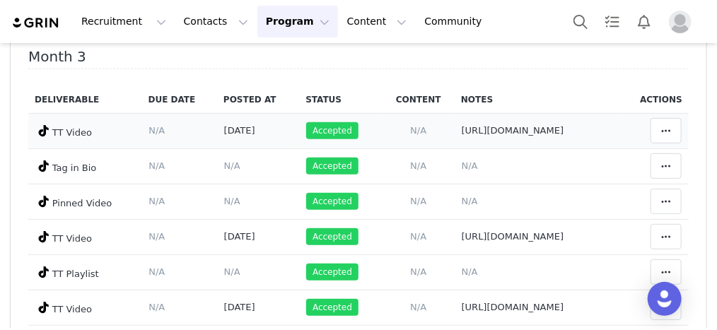
scroll to position [113, 0]
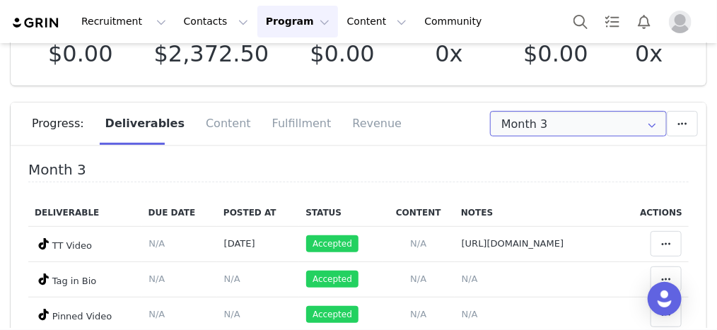
click at [546, 126] on input "Month 3" at bounding box center [578, 123] width 177 height 25
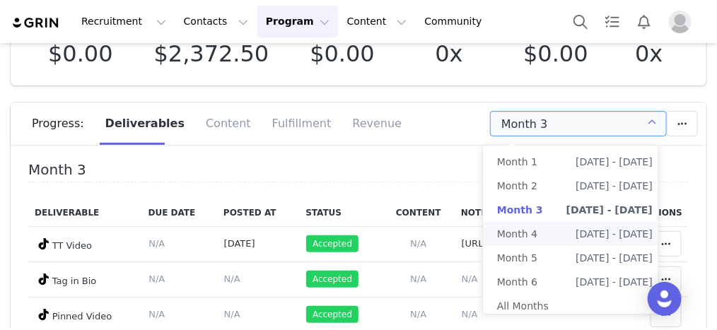
click at [542, 235] on li "Month 4 Jul 23rd - Aug 23rd" at bounding box center [575, 234] width 184 height 24
type input "Month 4"
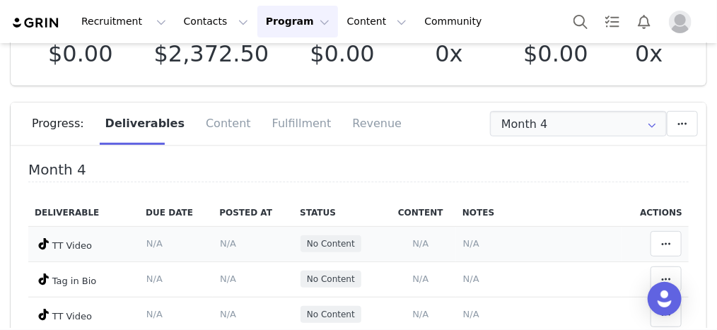
click at [463, 240] on span "N/A" at bounding box center [471, 243] width 16 height 11
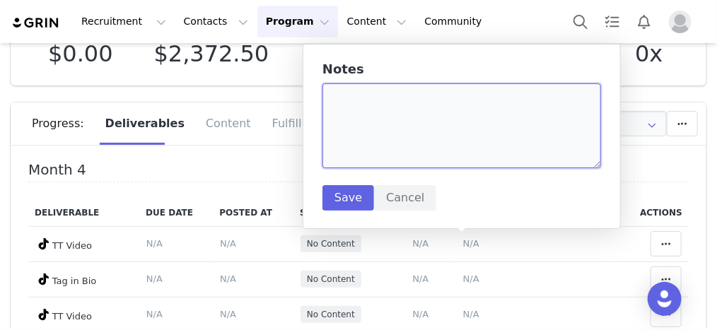
paste textarea "https://www.tiktok.com/@user1004837759/video/7552949652912409887"
type textarea "https://www.tiktok.com/@user1004837759/video/7552949652912409887"
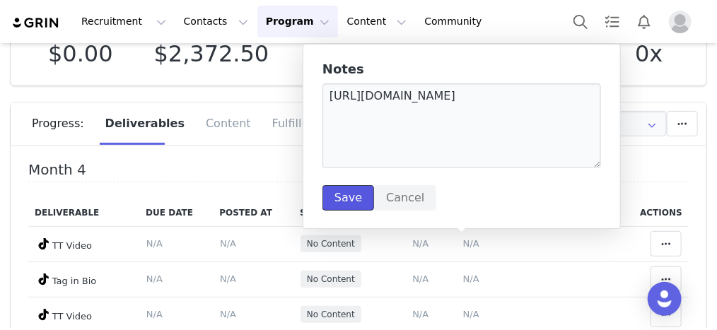
click at [342, 201] on button "Save" at bounding box center [349, 197] width 52 height 25
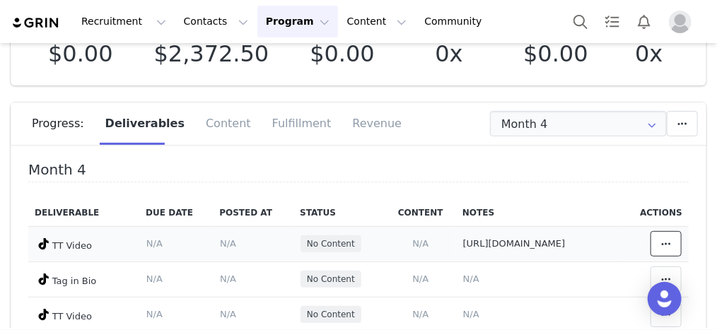
click at [658, 253] on span at bounding box center [666, 244] width 17 height 17
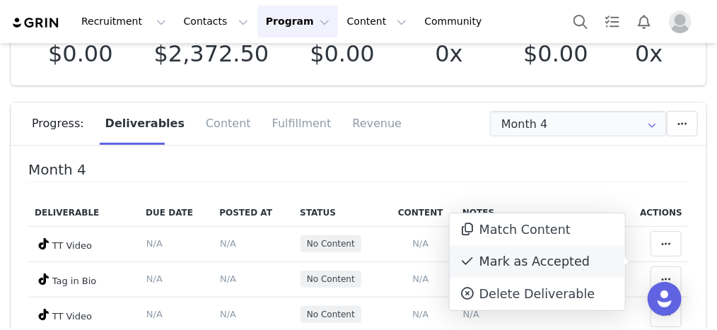
click at [564, 257] on div "Mark as Accepted" at bounding box center [537, 262] width 175 height 33
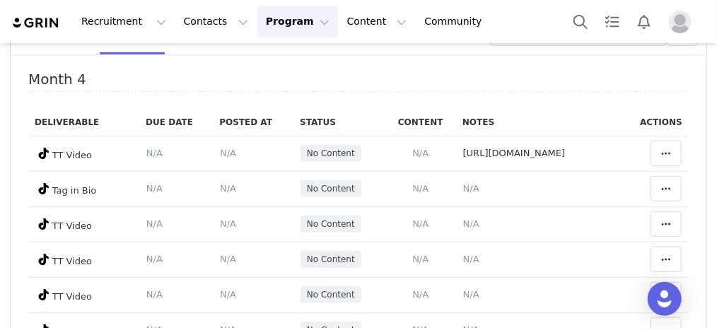
scroll to position [226, 0]
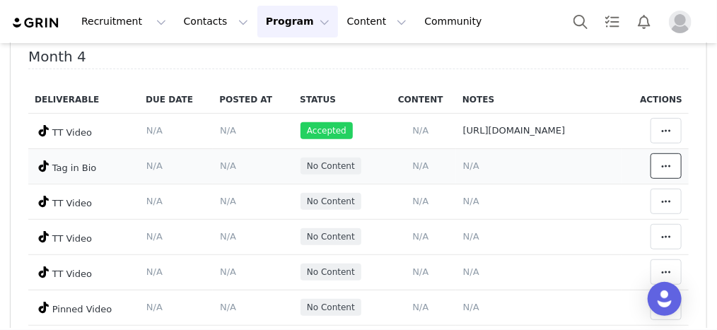
click at [661, 172] on icon at bounding box center [666, 166] width 10 height 11
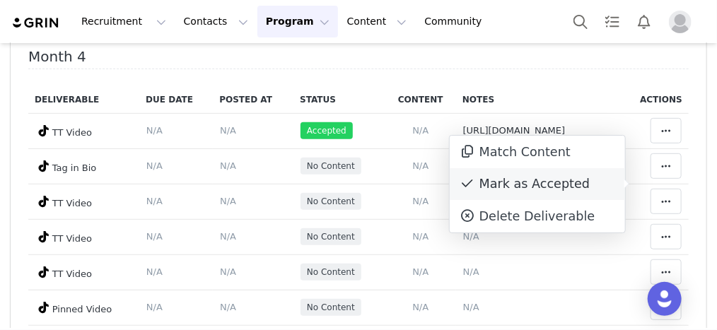
click at [493, 173] on div "Mark as Accepted" at bounding box center [537, 184] width 175 height 33
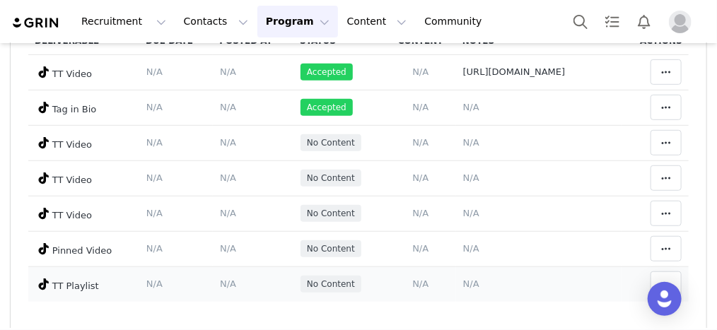
scroll to position [340, 0]
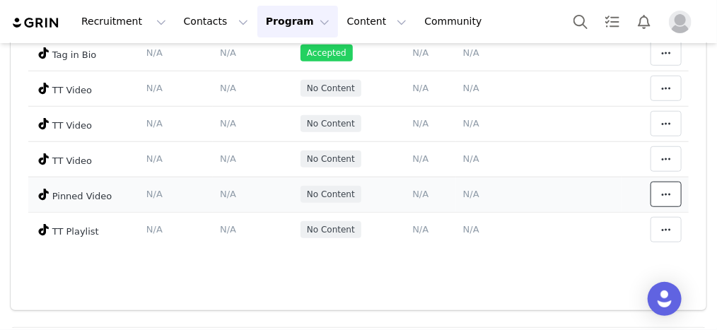
click at [661, 200] on icon at bounding box center [666, 194] width 10 height 11
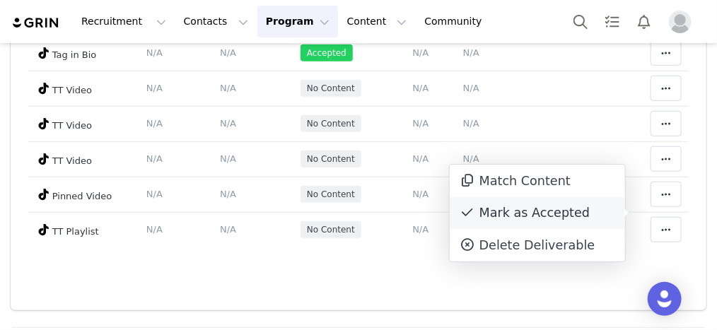
click at [551, 214] on div "Mark as Accepted" at bounding box center [537, 213] width 175 height 33
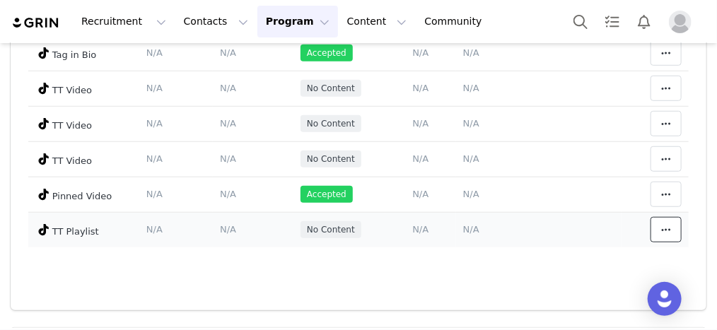
click at [661, 236] on icon at bounding box center [666, 229] width 10 height 11
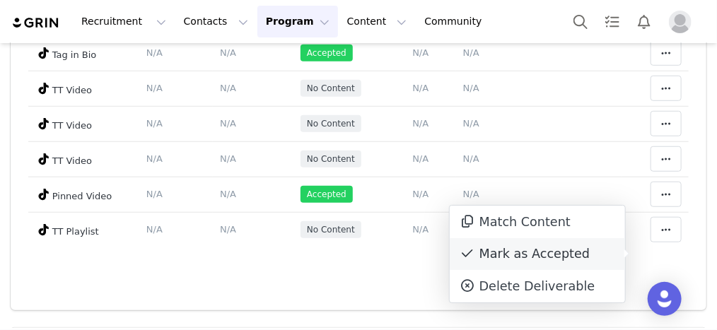
click at [535, 246] on div "Mark as Accepted" at bounding box center [537, 254] width 175 height 33
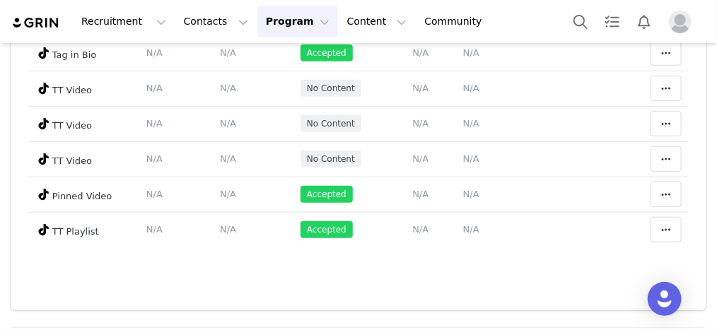
scroll to position [226, 0]
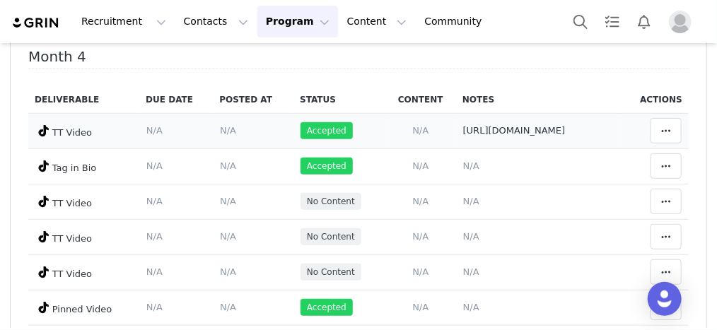
click at [220, 136] on span "N/A" at bounding box center [228, 130] width 16 height 11
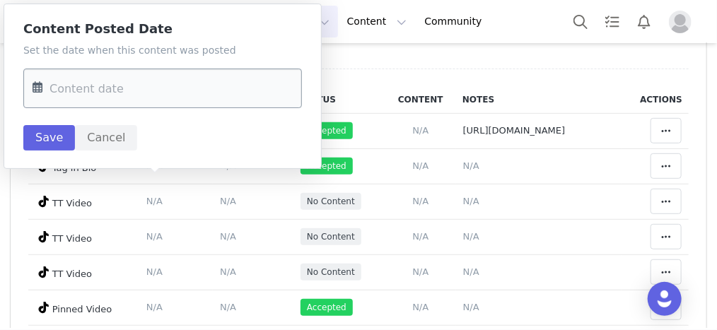
click at [167, 97] on input "text" at bounding box center [162, 89] width 279 height 40
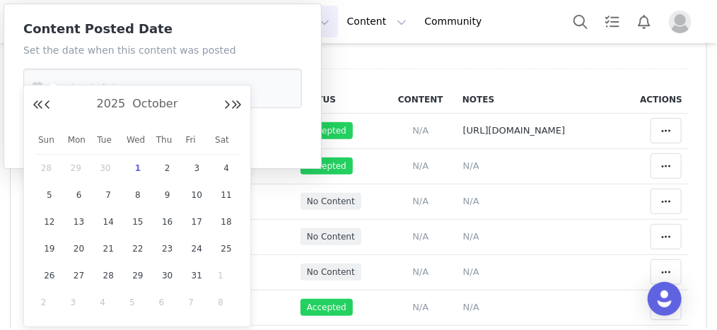
click at [51, 101] on div "2025 October" at bounding box center [137, 104] width 209 height 21
click at [50, 102] on button "Previous Month" at bounding box center [47, 105] width 7 height 11
click at [79, 251] on span "22" at bounding box center [79, 248] width 17 height 17
type input "Sep 22 2025"
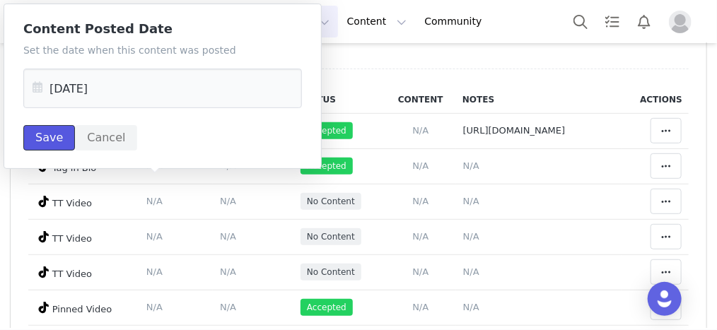
click at [50, 134] on button "Save" at bounding box center [49, 137] width 52 height 25
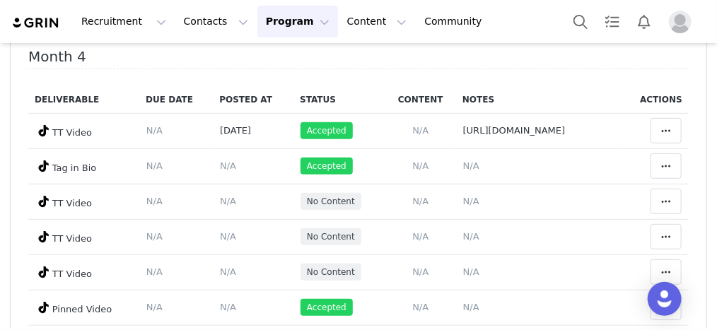
click at [603, 89] on th "Notes" at bounding box center [539, 100] width 166 height 28
click at [605, 81] on div "Month 4 Deliverable Due Date Posted At Status Content Notes Actions TT Video De…" at bounding box center [358, 213] width 661 height 329
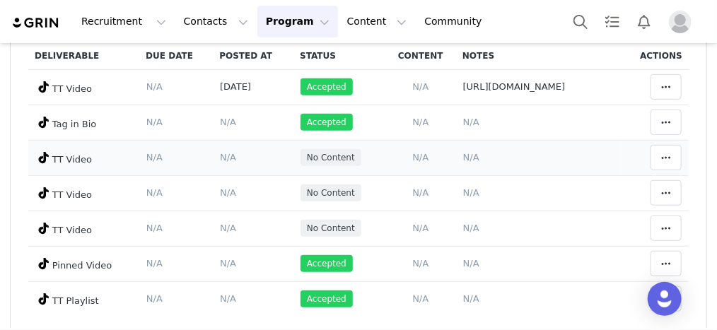
scroll to position [340, 0]
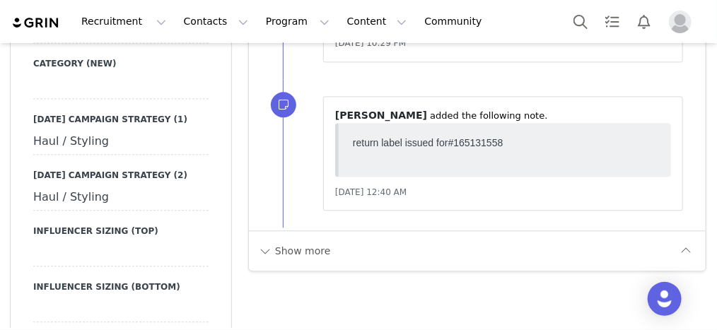
scroll to position [2886, 0]
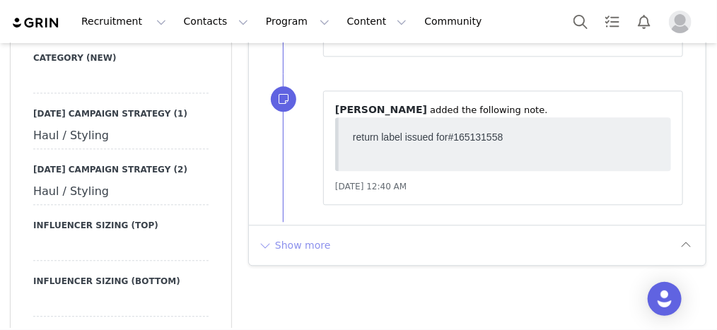
click at [291, 234] on button "Show more" at bounding box center [294, 245] width 74 height 23
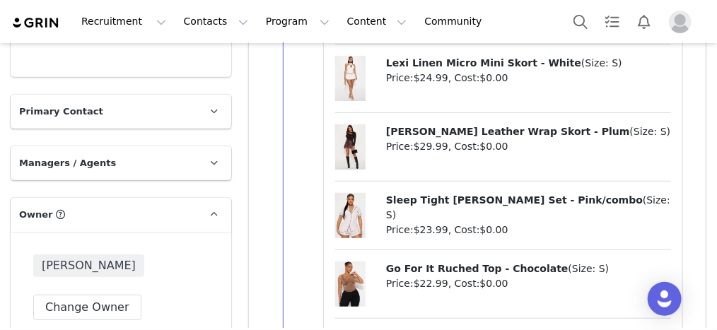
scroll to position [3791, 0]
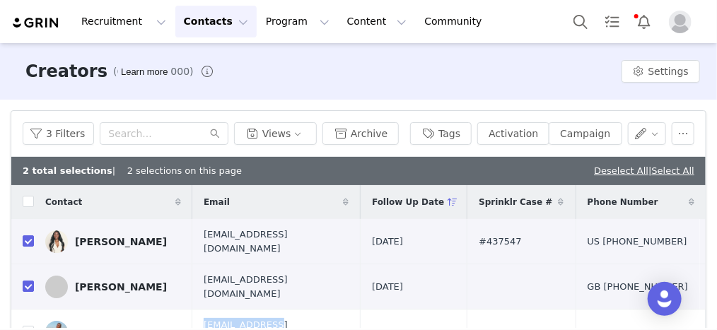
scroll to position [113, 0]
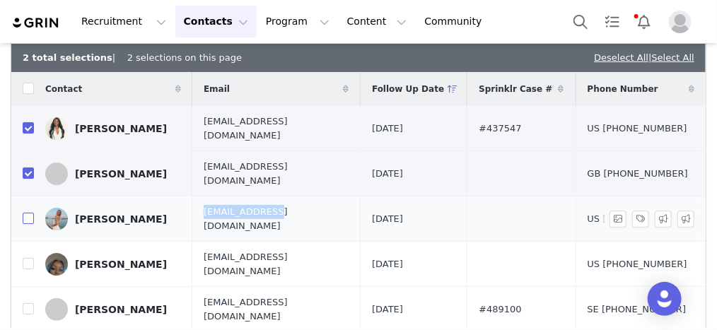
click at [31, 213] on input "checkbox" at bounding box center [28, 218] width 11 height 11
checkbox input "true"
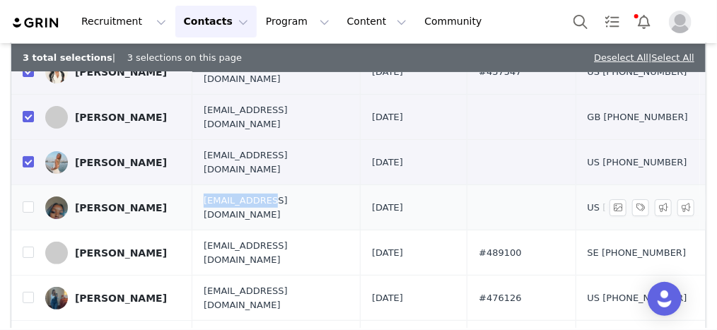
drag, startPoint x: 200, startPoint y: 190, endPoint x: 260, endPoint y: 188, distance: 60.2
click at [260, 188] on td "[EMAIL_ADDRESS][DOMAIN_NAME]" at bounding box center [276, 207] width 168 height 45
copy span "Kynthecreator"
